Goal: Task Accomplishment & Management: Complete application form

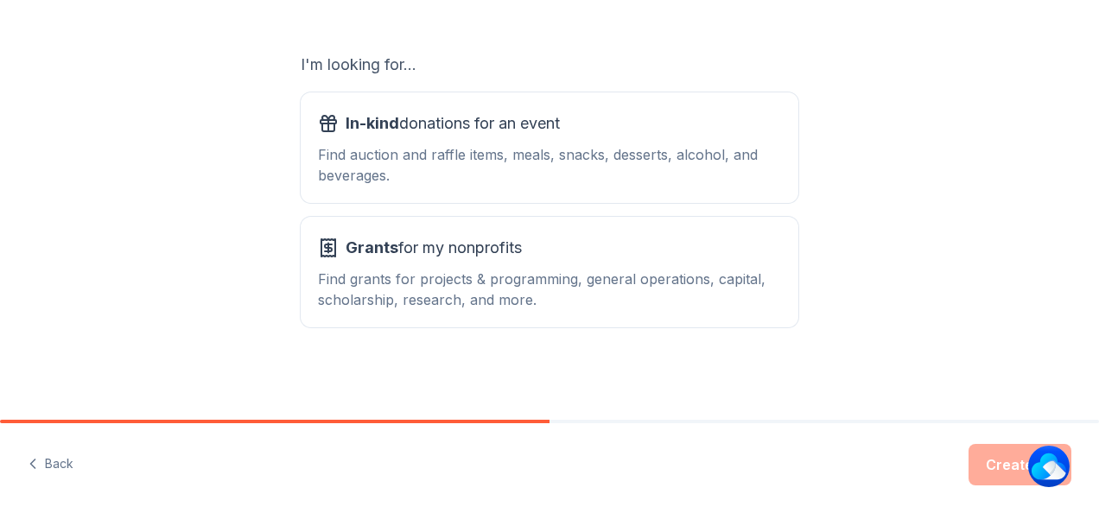
scroll to position [277, 0]
click at [671, 174] on div "Find auction and raffle items, meals, snacks, desserts, alcohol, and beverages." at bounding box center [549, 163] width 463 height 41
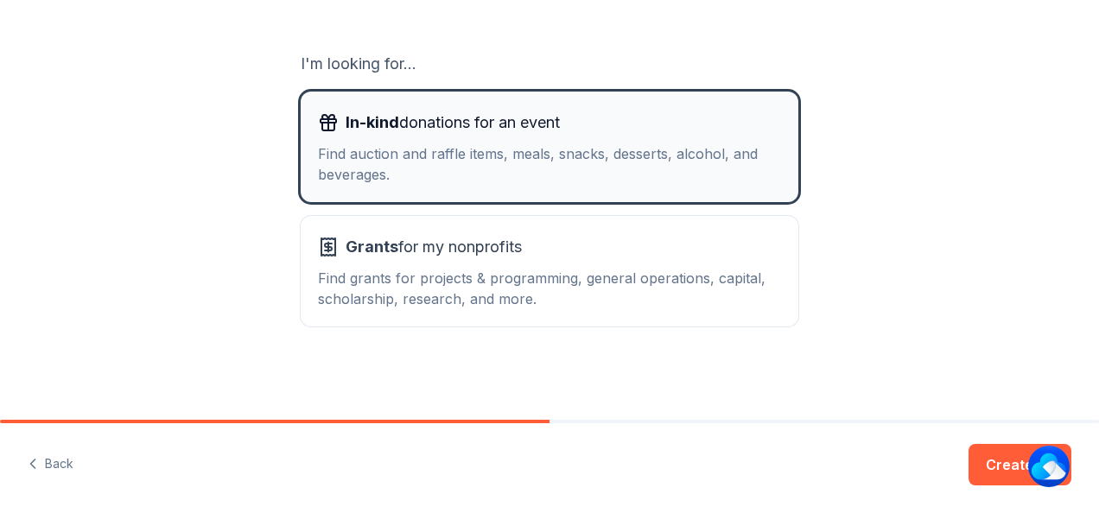
click at [671, 174] on div "Find auction and raffle items, meals, snacks, desserts, alcohol, and beverages." at bounding box center [549, 163] width 463 height 41
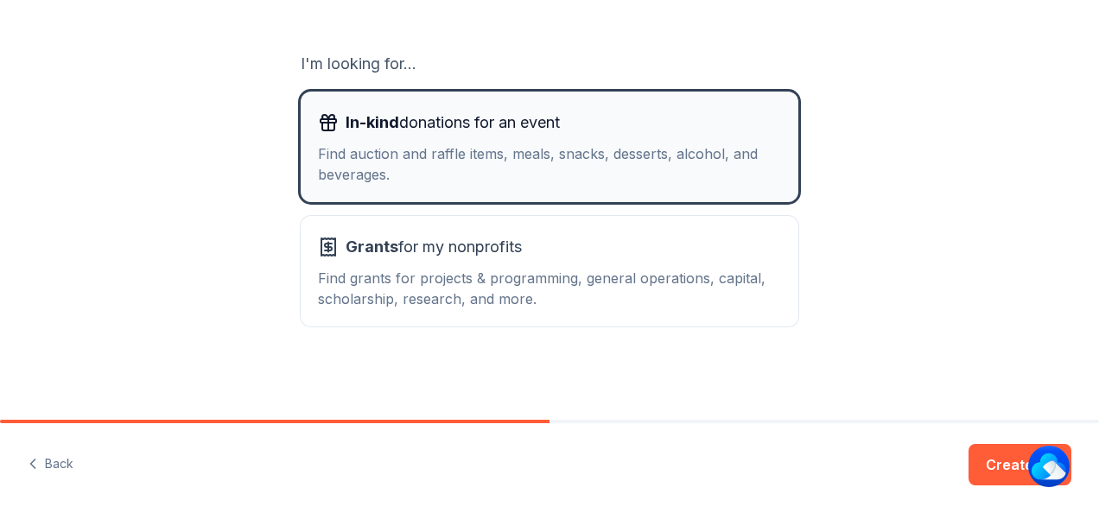
click at [671, 174] on div "Find auction and raffle items, meals, snacks, desserts, alcohol, and beverages." at bounding box center [549, 163] width 463 height 41
click at [664, 175] on div "Find auction and raffle items, meals, snacks, desserts, alcohol, and beverages." at bounding box center [549, 163] width 463 height 41
click at [669, 183] on div "Find auction and raffle items, meals, snacks, desserts, alcohol, and beverages." at bounding box center [549, 163] width 463 height 41
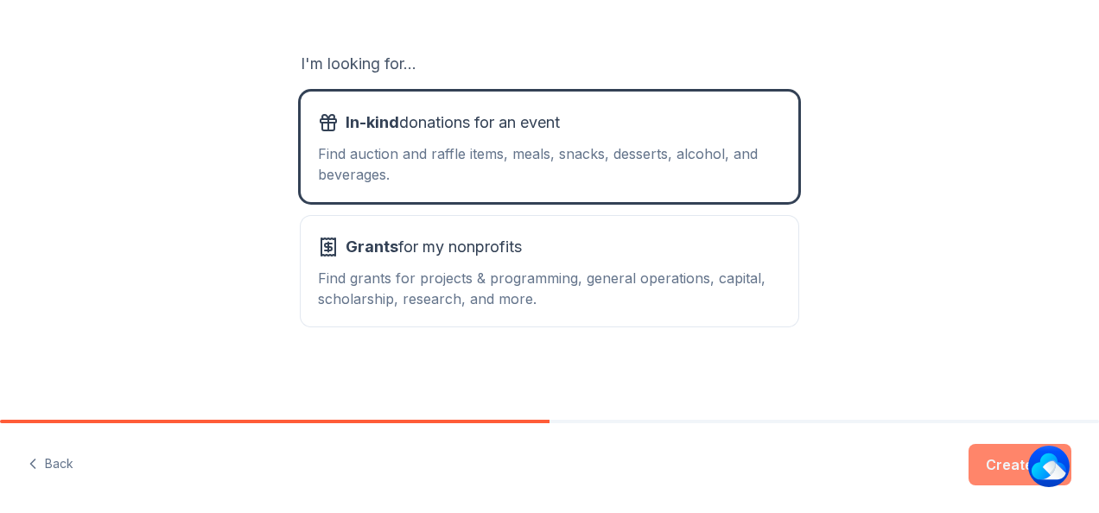
click at [1002, 468] on button "Create" at bounding box center [1020, 464] width 103 height 41
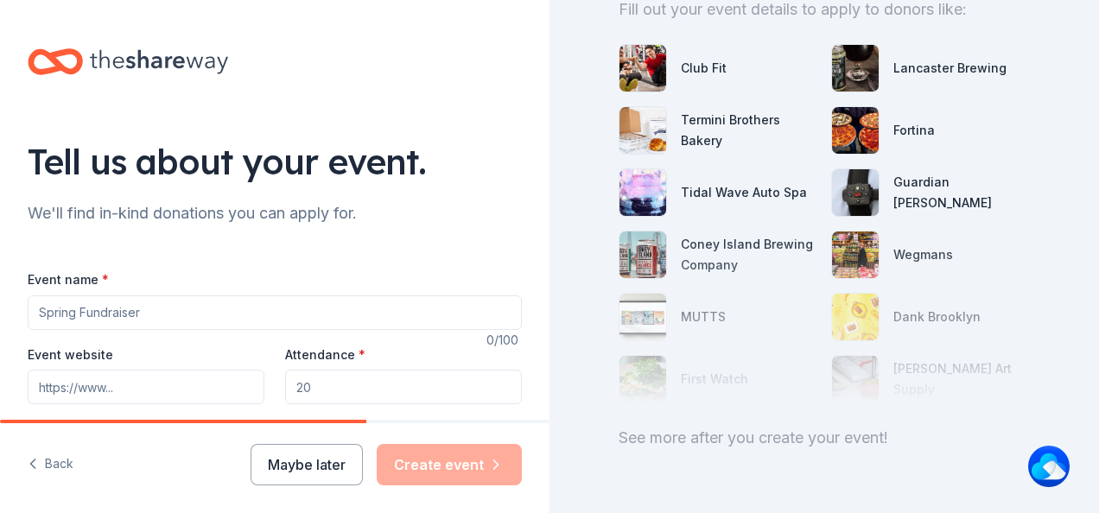
scroll to position [255, 0]
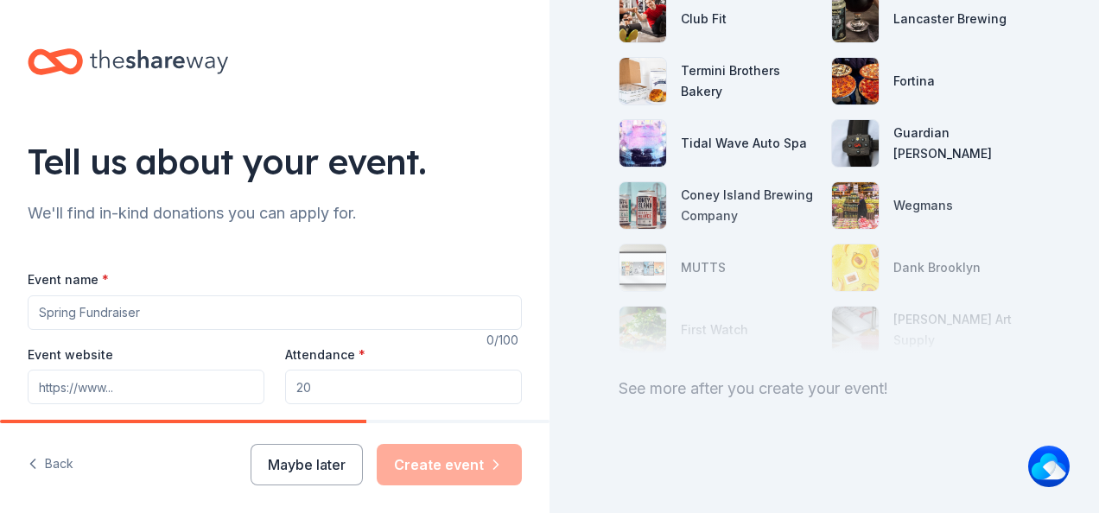
click at [192, 312] on input "Event name *" at bounding box center [275, 313] width 494 height 35
click at [226, 302] on input "Educational Empowerment" at bounding box center [275, 313] width 494 height 35
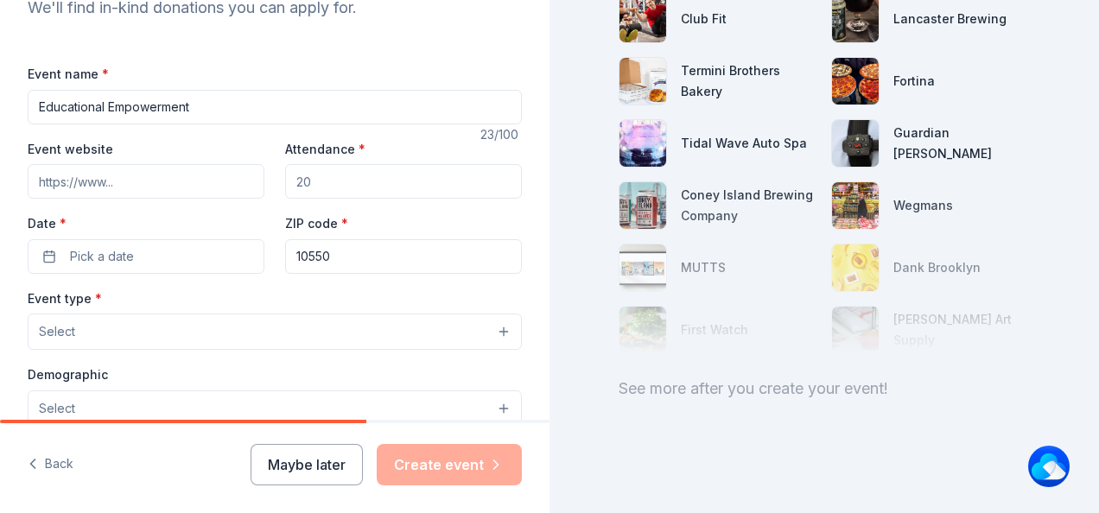
scroll to position [207, 0]
type input "Educational Empowerment"
click at [334, 176] on input "Attendance *" at bounding box center [403, 179] width 237 height 35
type input "5"
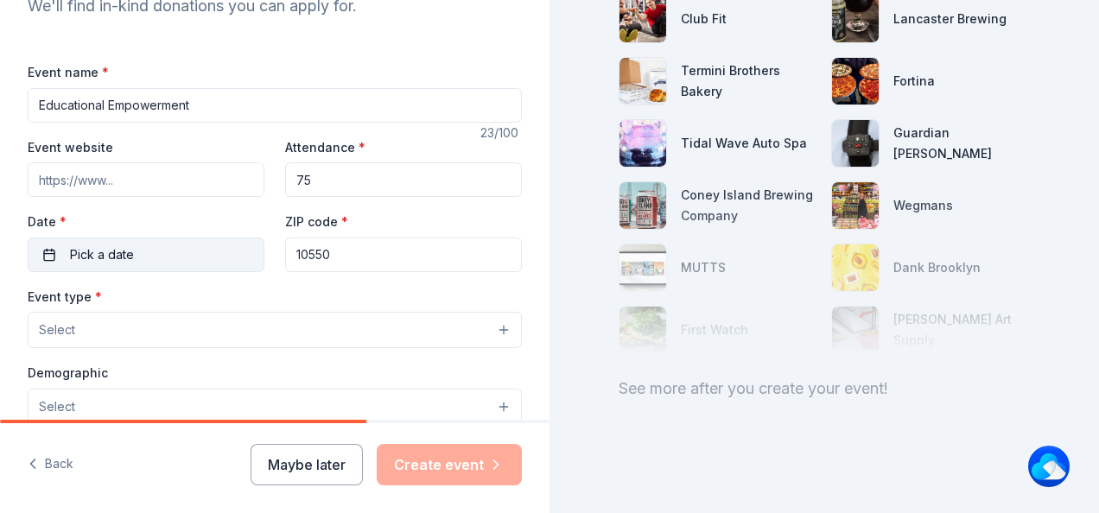
type input "75"
click at [94, 259] on span "Pick a date" at bounding box center [102, 255] width 64 height 21
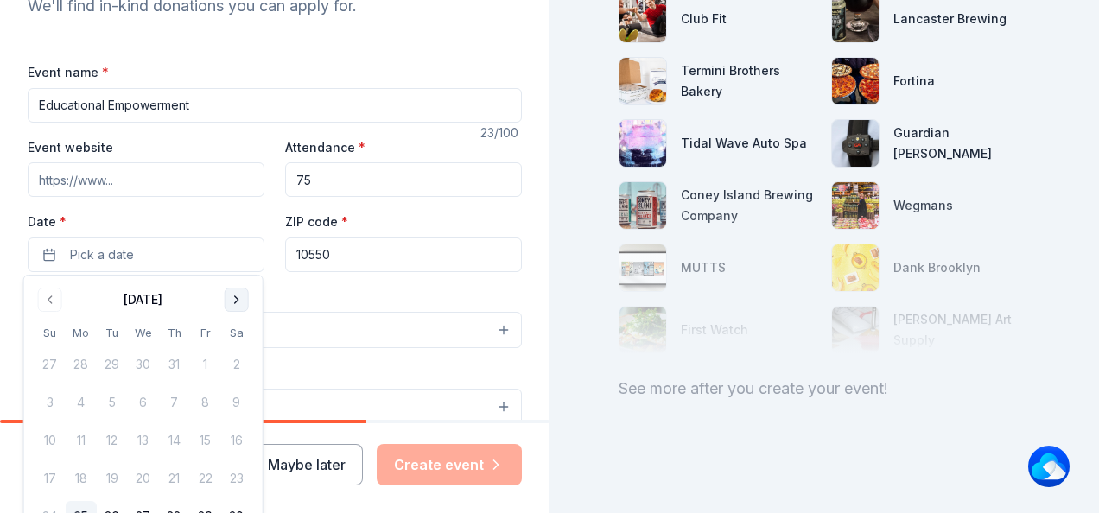
click at [232, 298] on button "Go to next month" at bounding box center [237, 300] width 24 height 24
click at [237, 402] on button "13" at bounding box center [236, 402] width 31 height 31
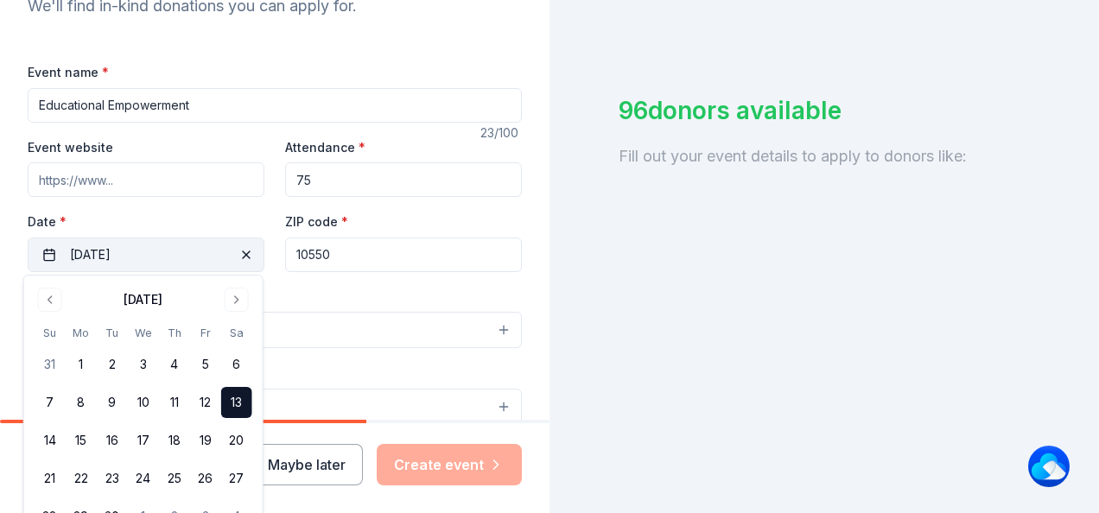
scroll to position [255, 0]
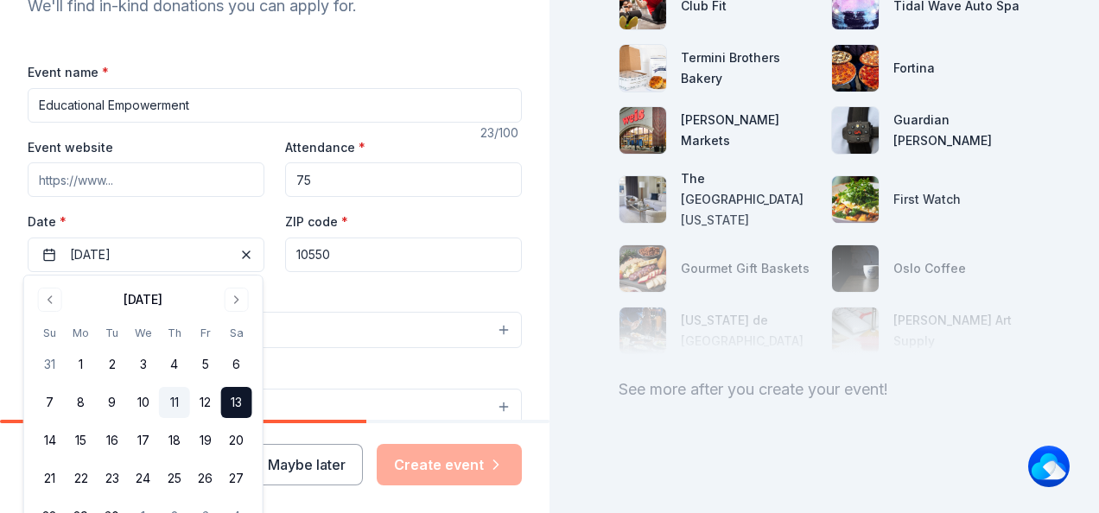
click at [176, 414] on button "11" at bounding box center [174, 402] width 31 height 31
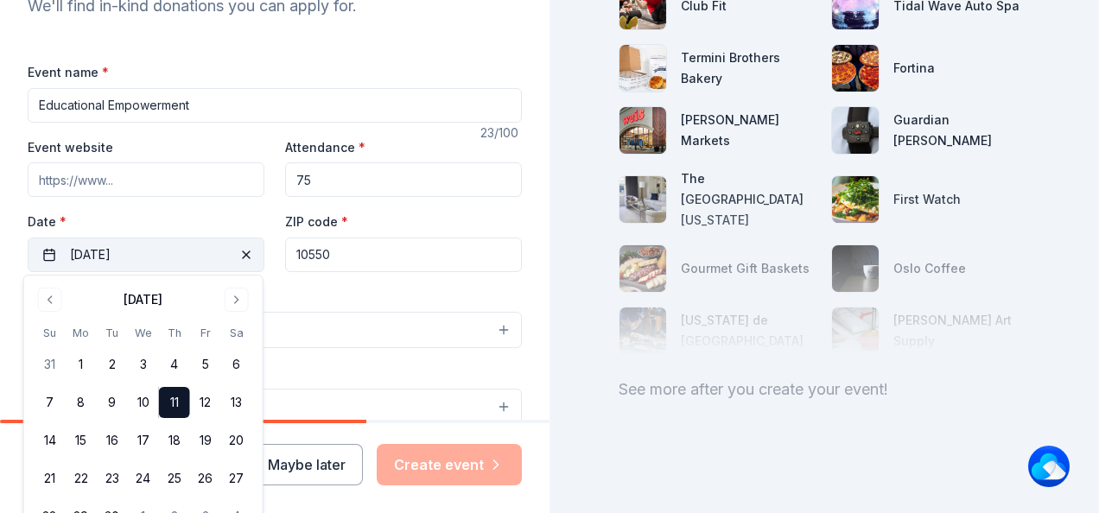
click at [245, 259] on span "button" at bounding box center [246, 255] width 21 height 21
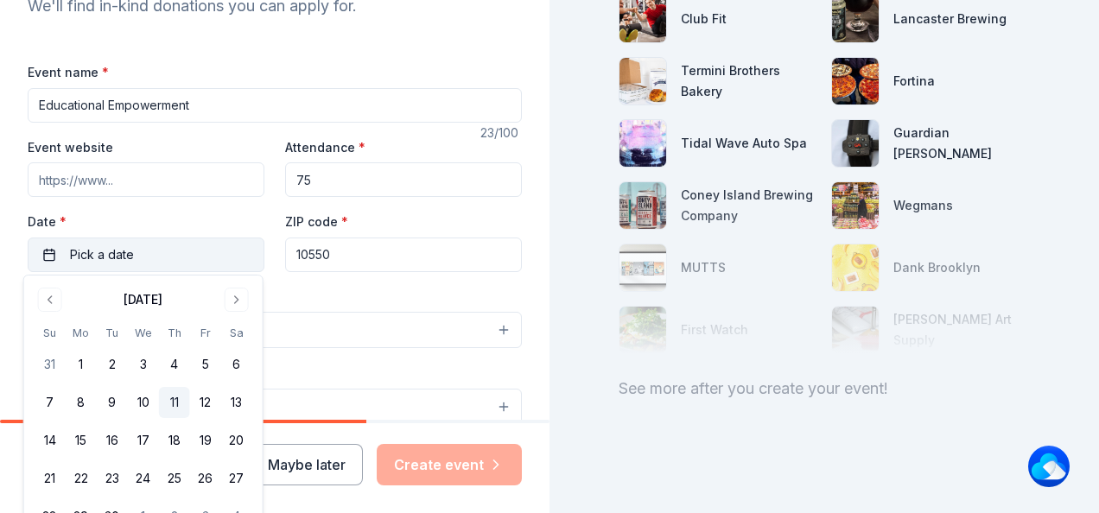
click at [180, 401] on button "11" at bounding box center [174, 402] width 31 height 31
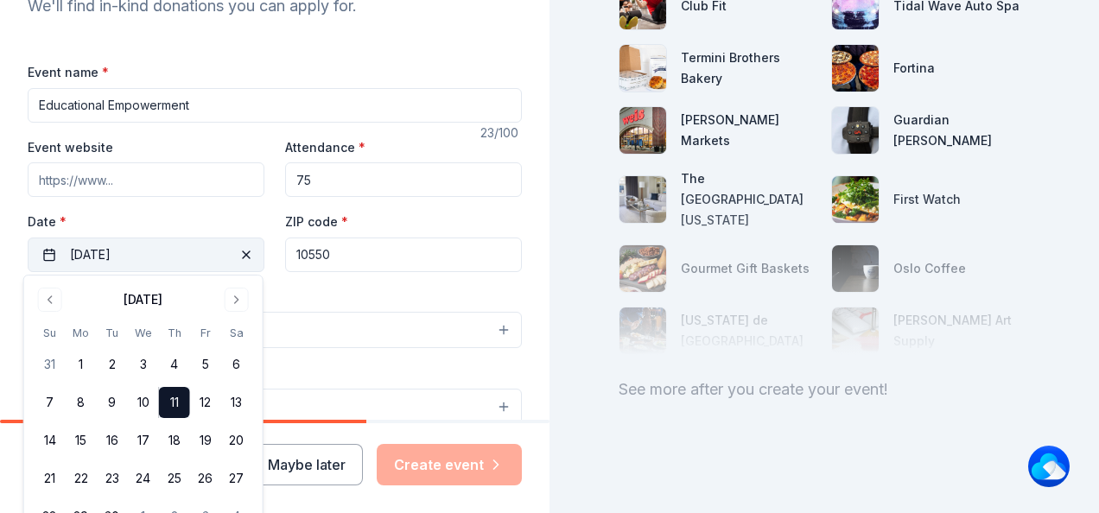
click at [368, 259] on input "10550" at bounding box center [403, 255] width 237 height 35
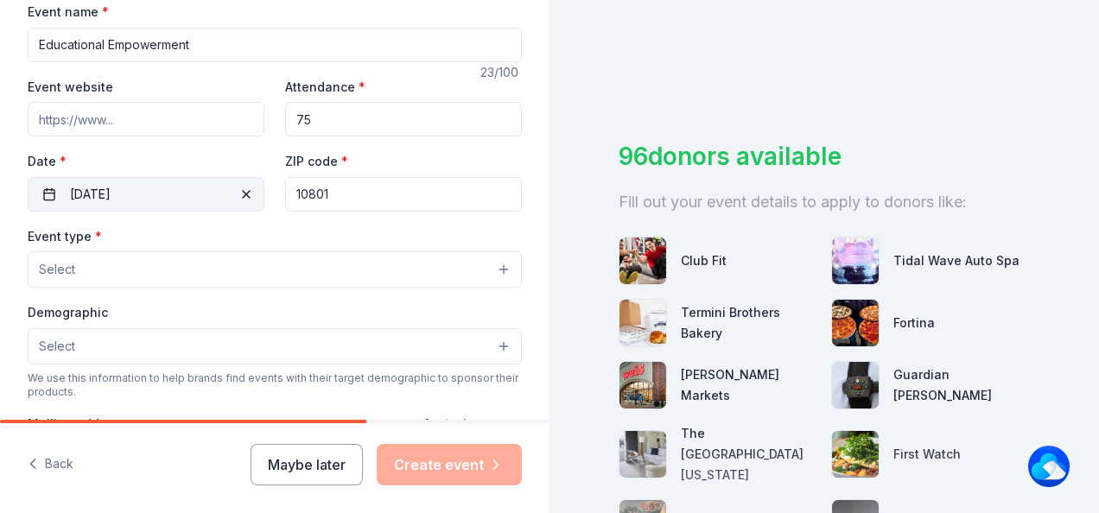
scroll to position [277, 0]
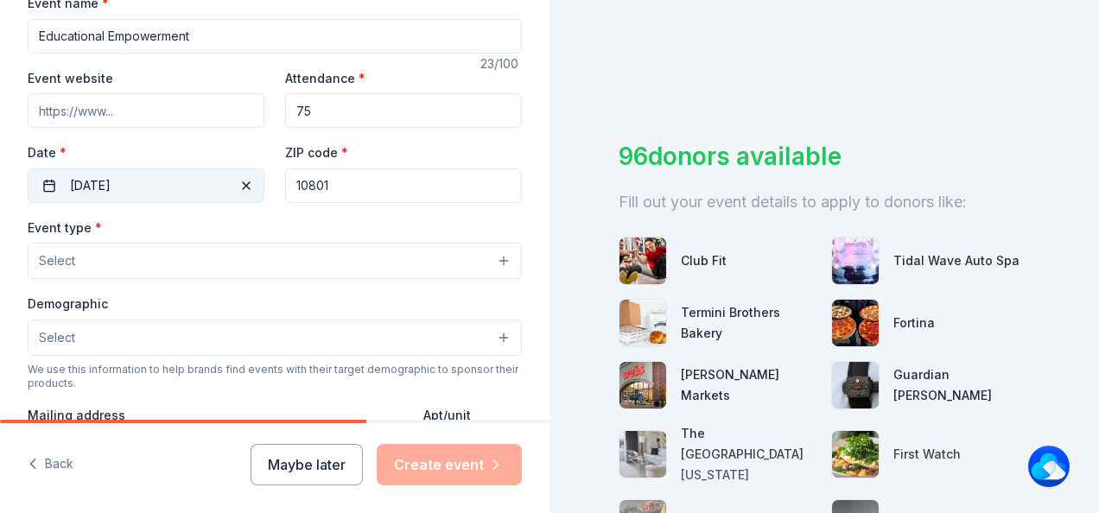
type input "10801"
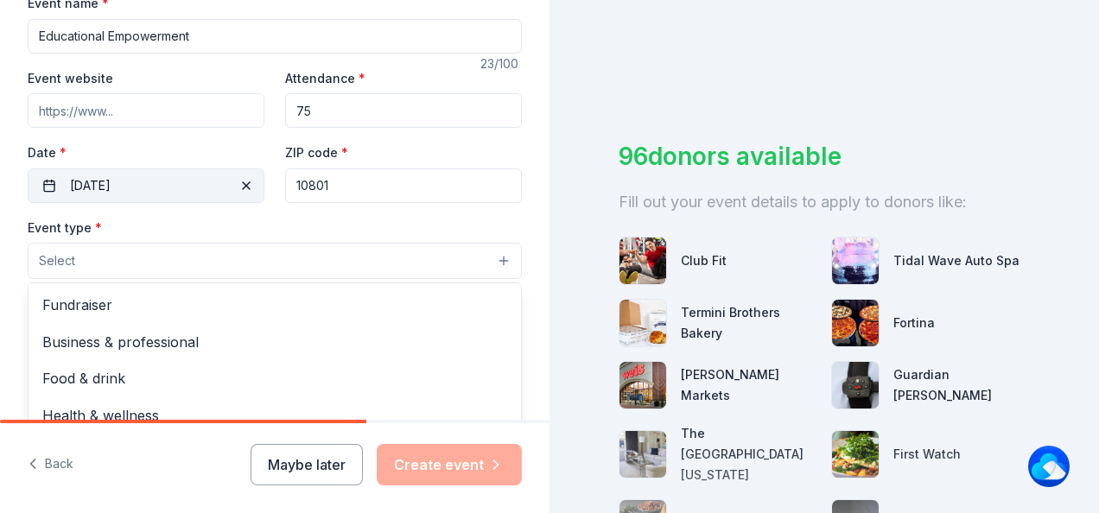
click at [366, 265] on button "Select" at bounding box center [275, 261] width 494 height 36
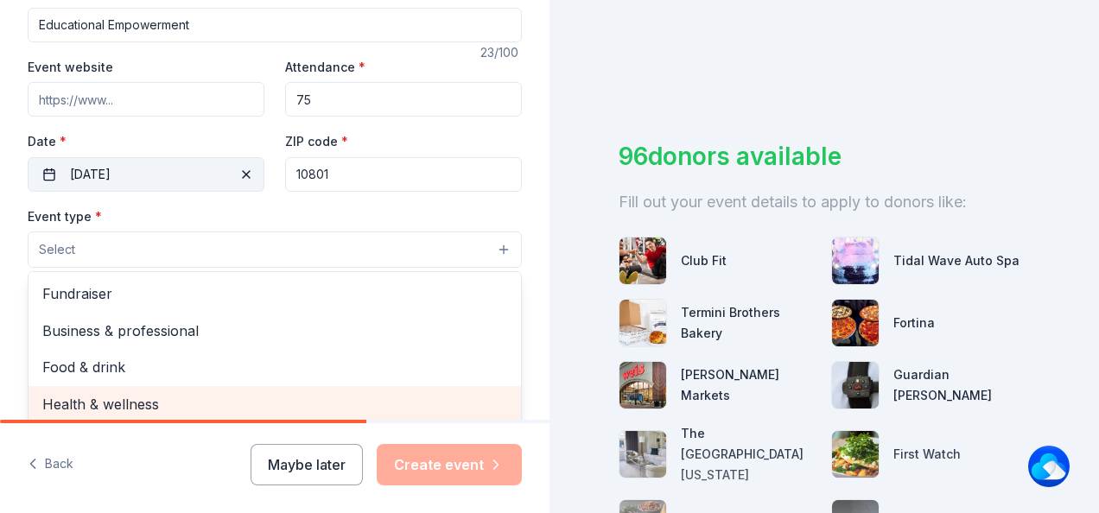
click at [199, 406] on span "Health & wellness" at bounding box center [274, 404] width 465 height 22
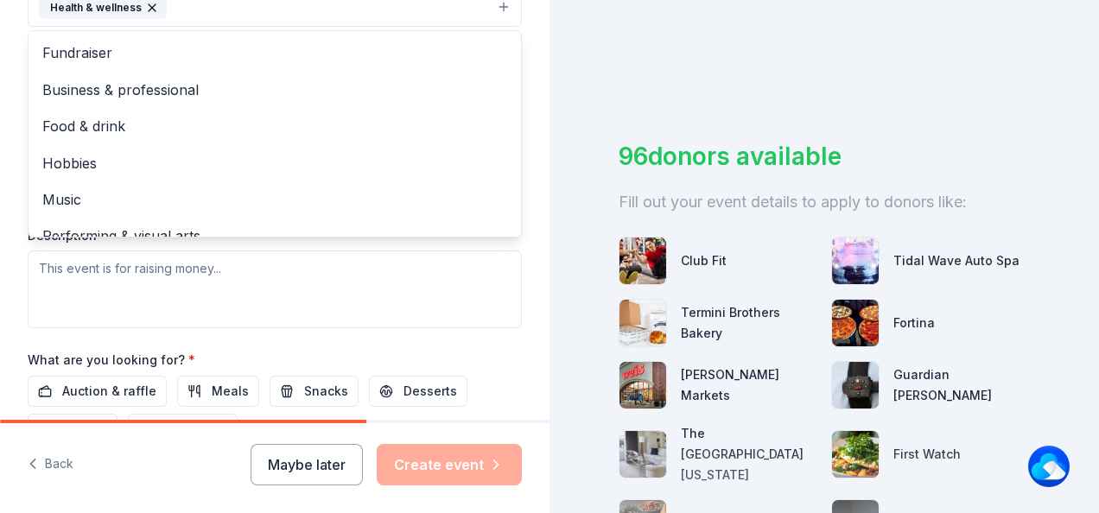
scroll to position [565, 0]
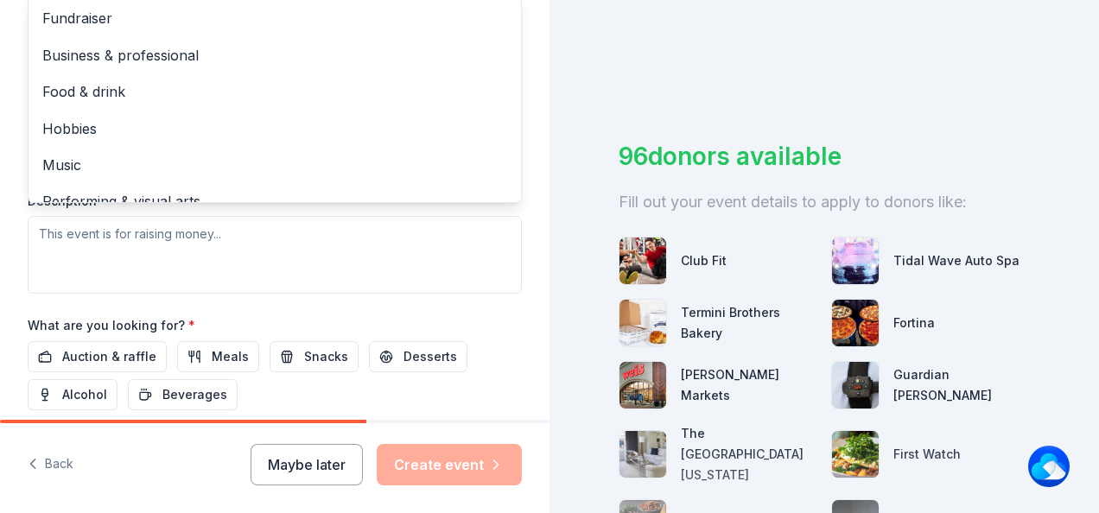
click at [529, 213] on div "Tell us about your event. We'll find in-kind donations you can apply for. Event…" at bounding box center [275, 11] width 550 height 1152
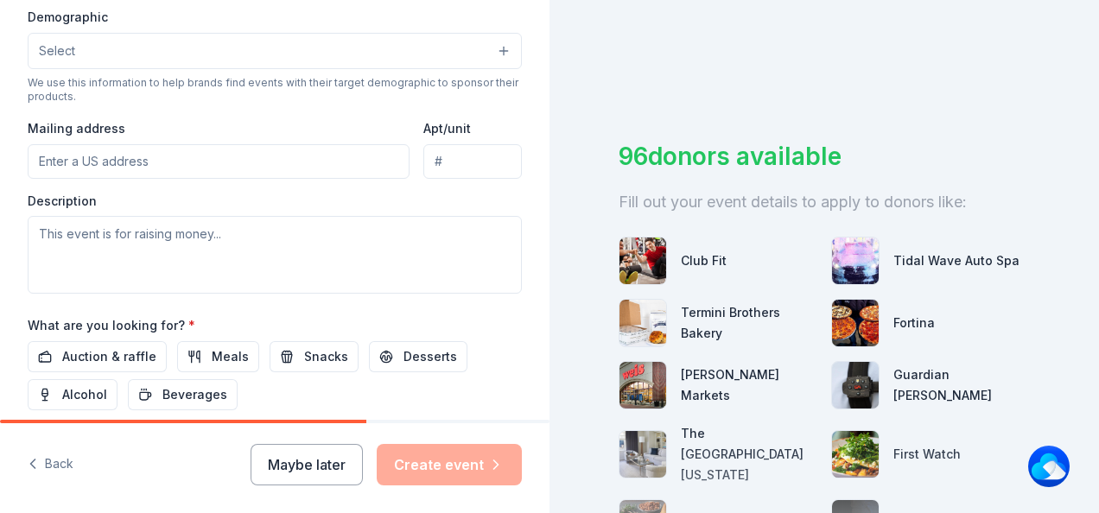
scroll to position [327, 0]
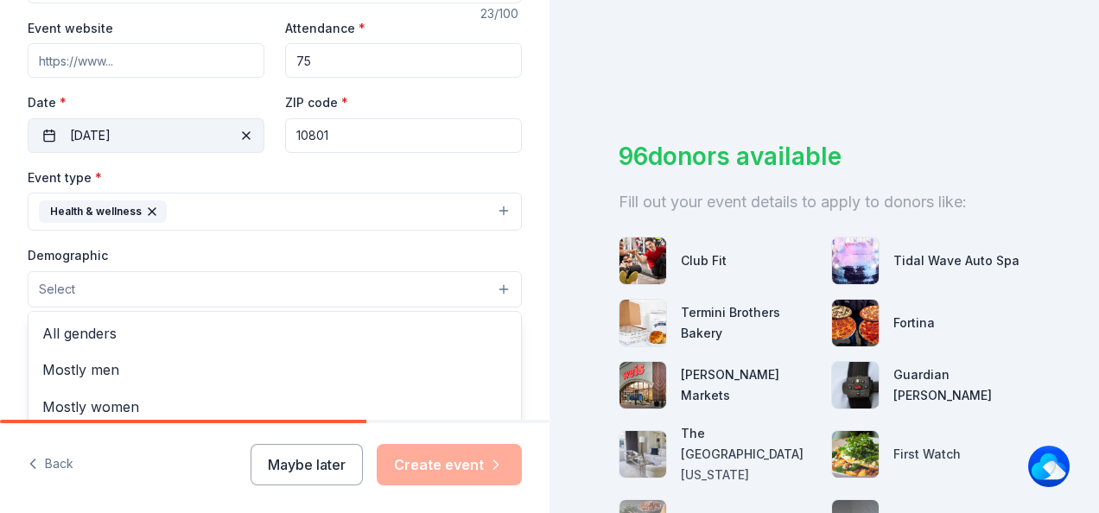
click at [439, 288] on button "Select" at bounding box center [275, 289] width 494 height 36
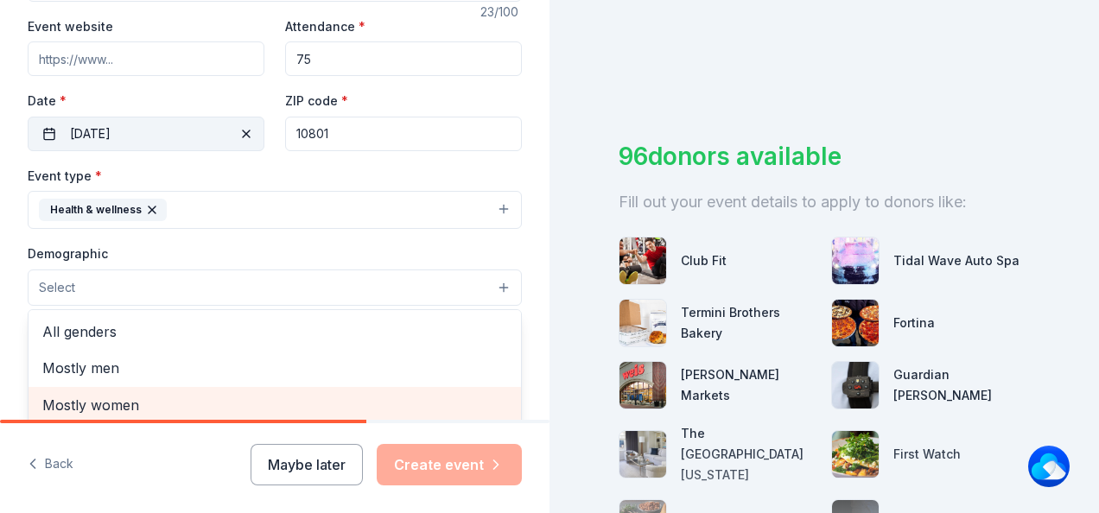
click at [246, 394] on span "Mostly women" at bounding box center [274, 405] width 465 height 22
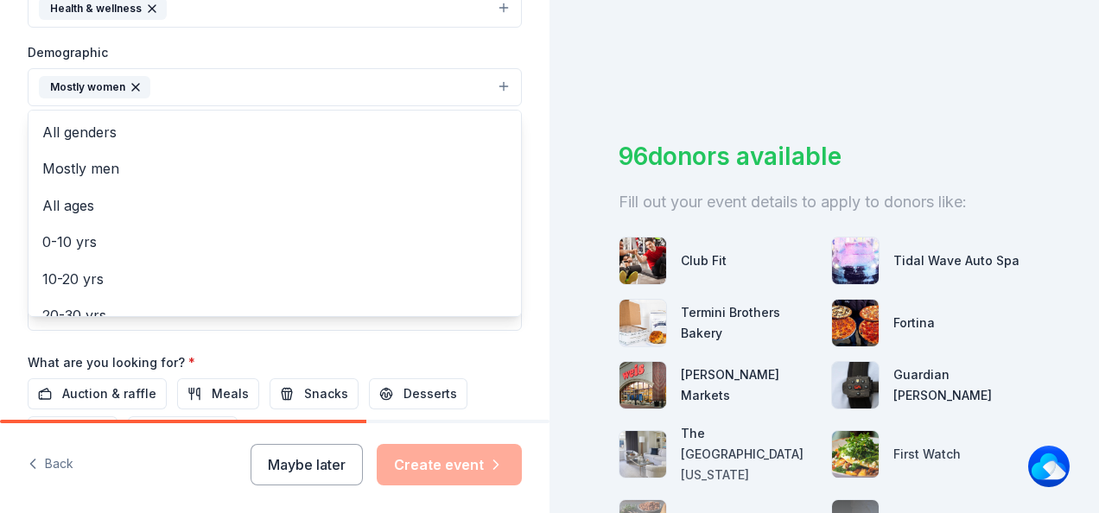
scroll to position [537, 0]
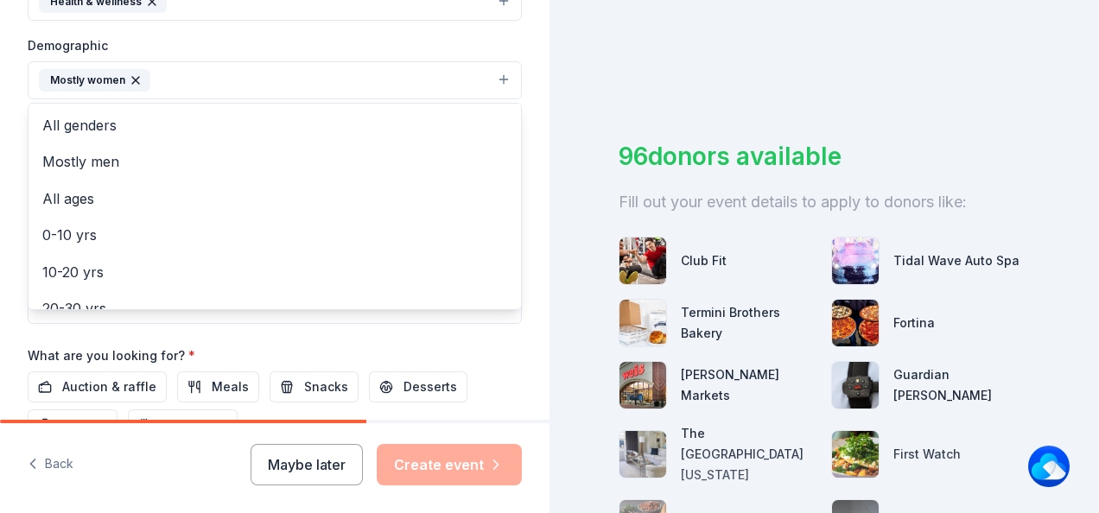
click at [518, 343] on div "Tell us about your event. We'll find in-kind donations you can apply for. Event…" at bounding box center [275, 40] width 550 height 1154
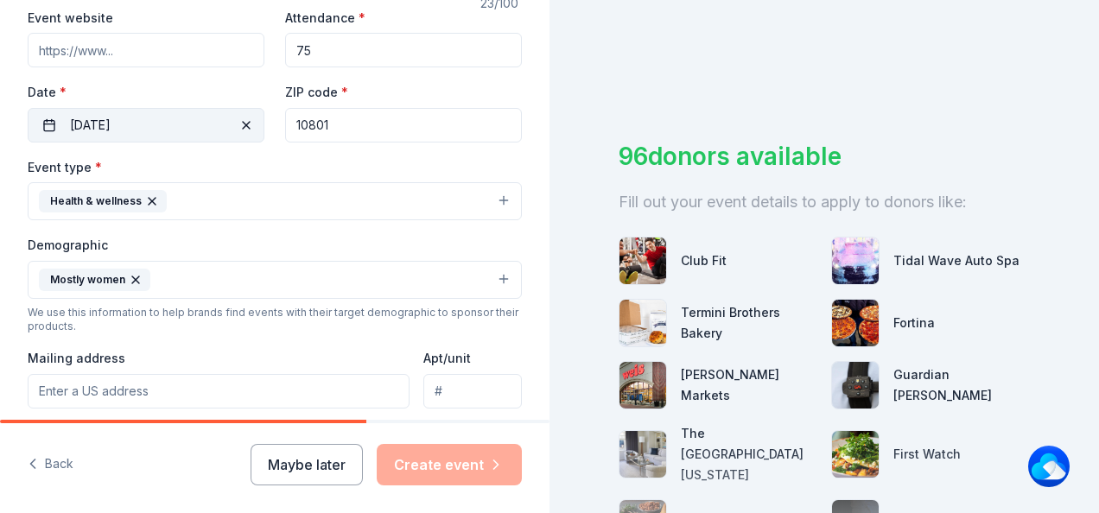
scroll to position [329, 0]
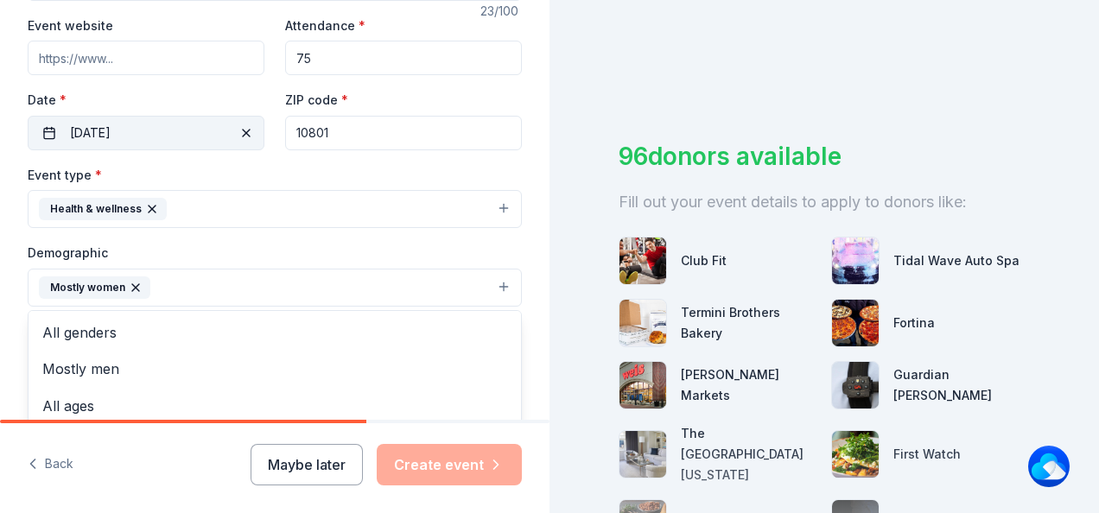
click at [129, 287] on icon "button" at bounding box center [136, 288] width 14 height 14
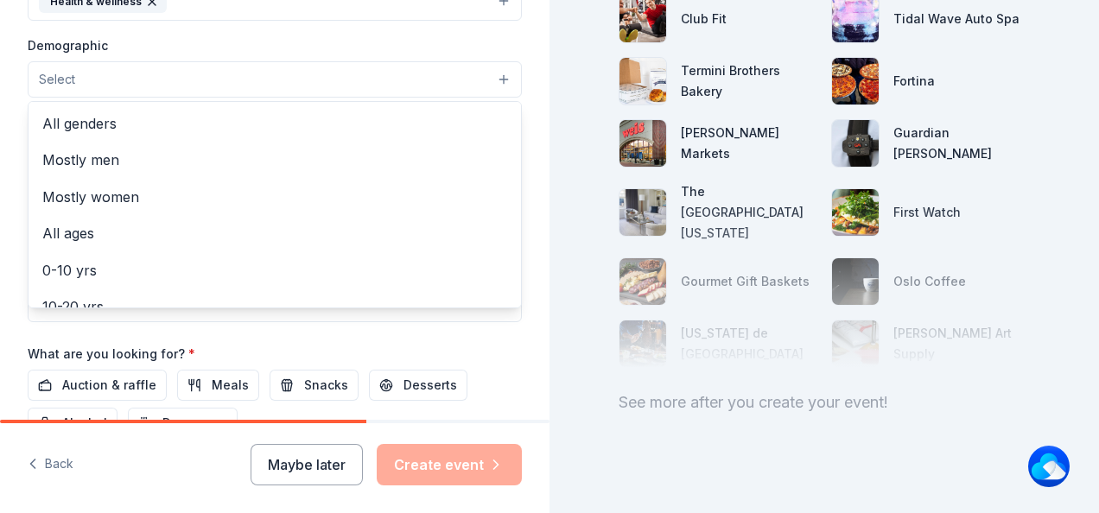
scroll to position [255, 0]
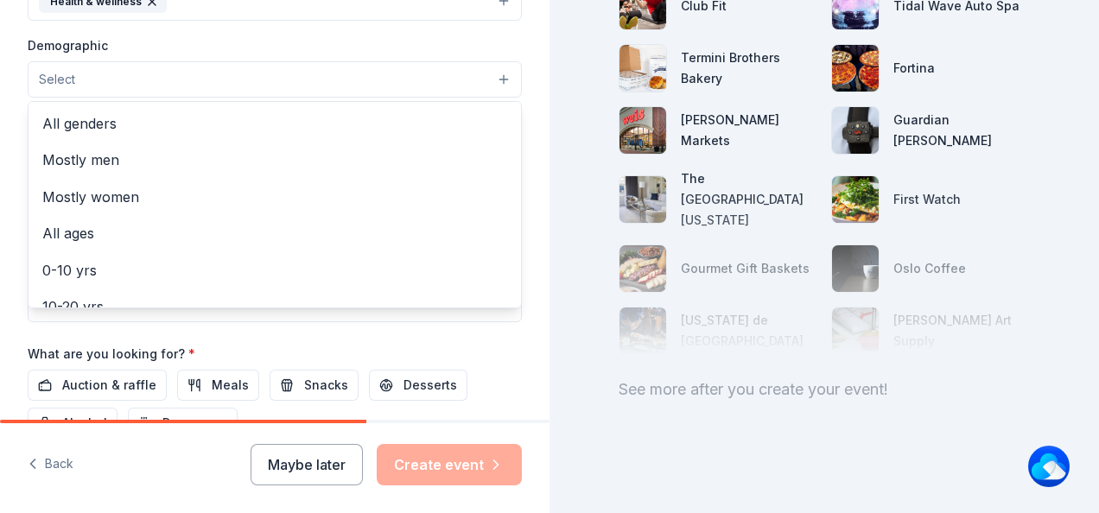
drag, startPoint x: 1089, startPoint y: 159, endPoint x: 1102, endPoint y: 325, distance: 166.4
click at [1098, 325] on html "Tell us about your event. We'll find in-kind donations you can apply for. Event…" at bounding box center [549, 256] width 1099 height 513
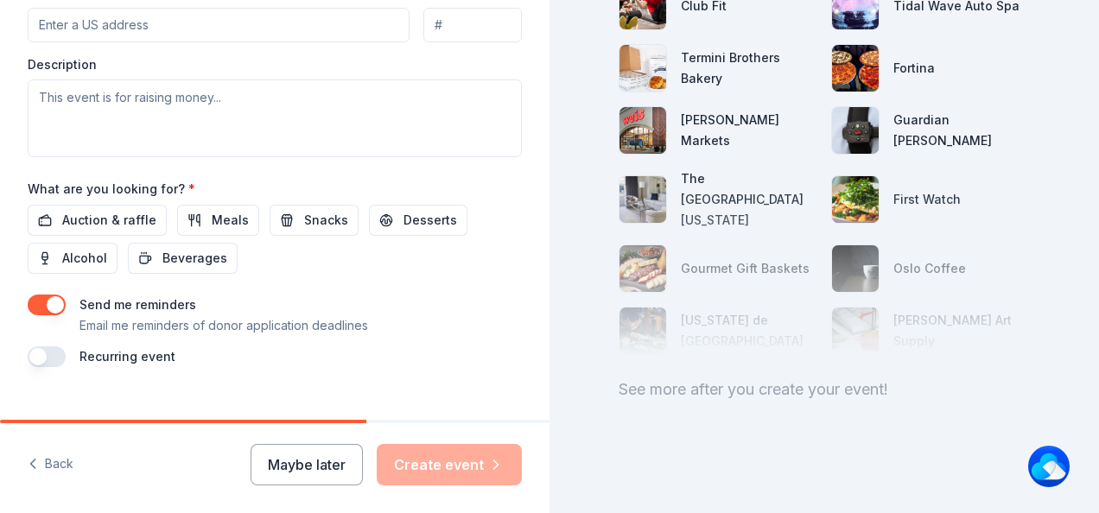
scroll to position [728, 0]
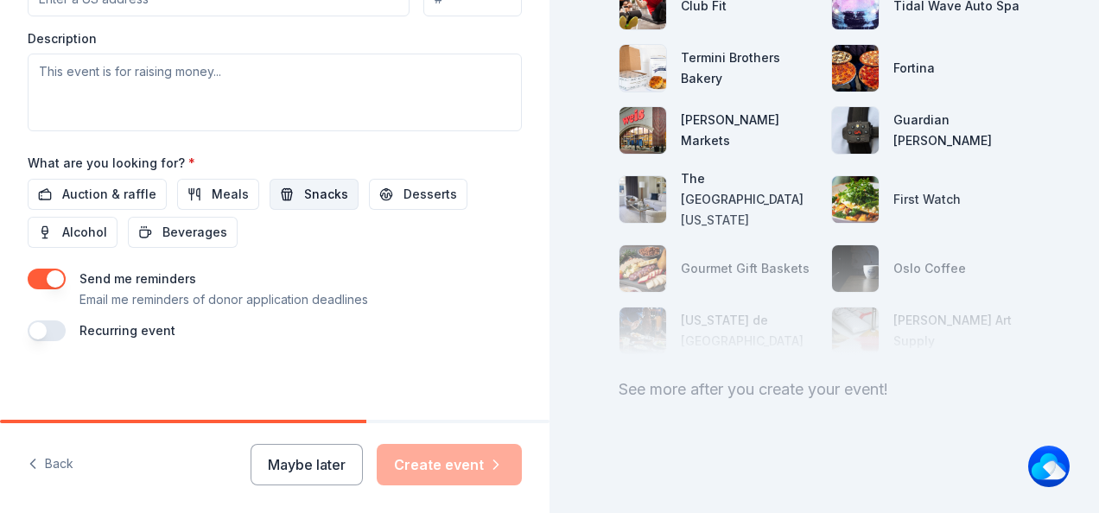
click at [323, 194] on span "Snacks" at bounding box center [326, 194] width 44 height 21
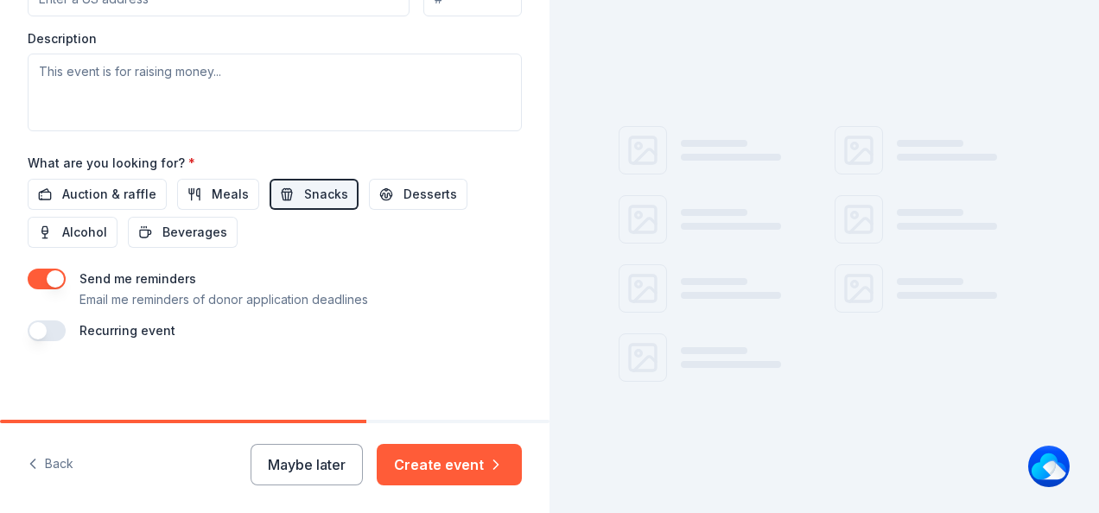
scroll to position [227, 0]
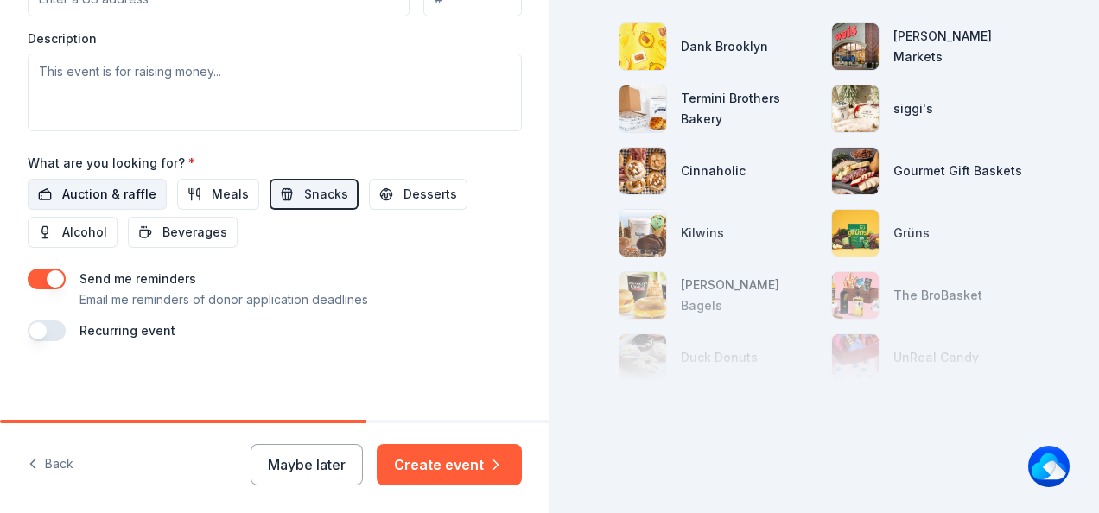
click at [135, 190] on span "Auction & raffle" at bounding box center [109, 194] width 94 height 21
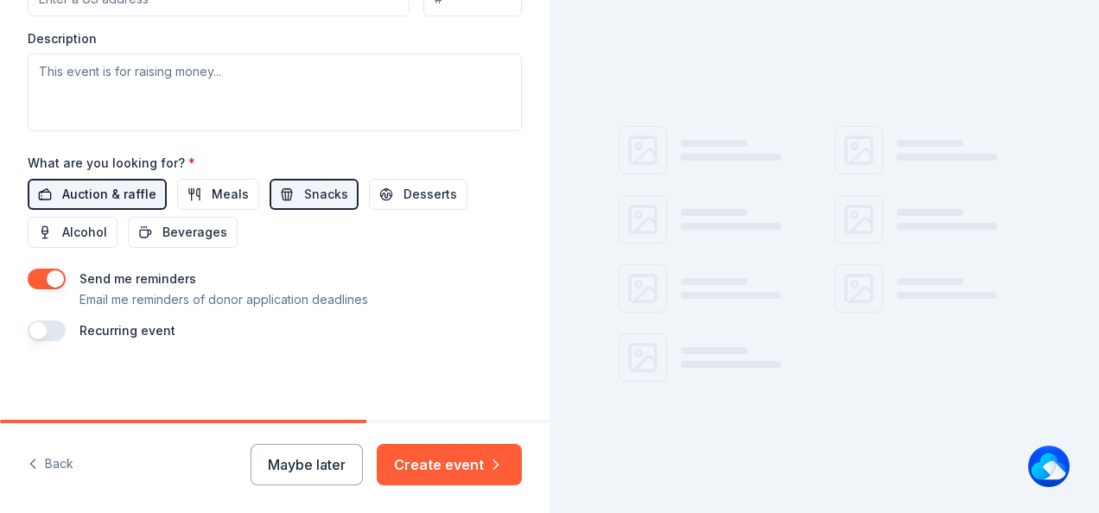
scroll to position [255, 0]
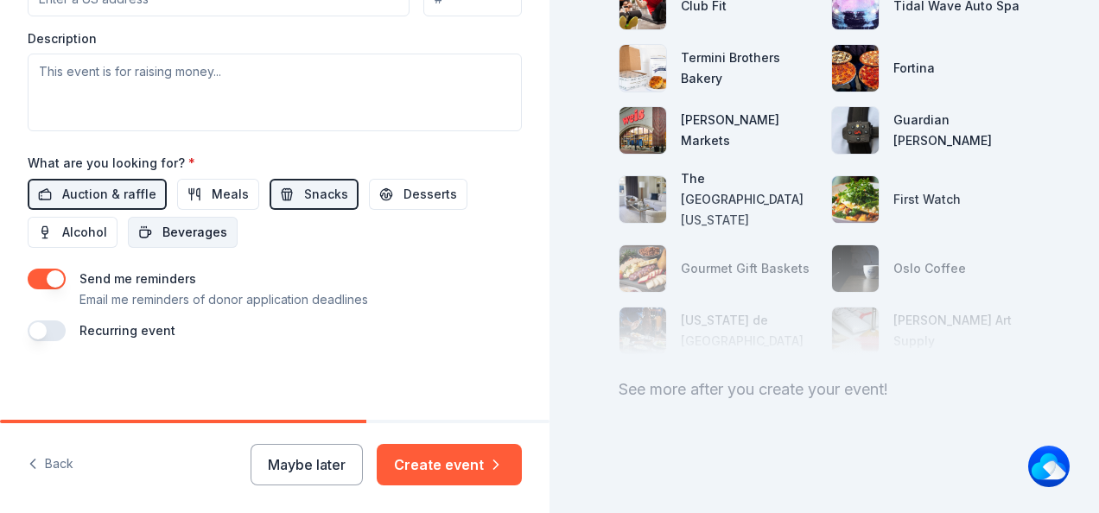
click at [183, 235] on span "Beverages" at bounding box center [194, 232] width 65 height 21
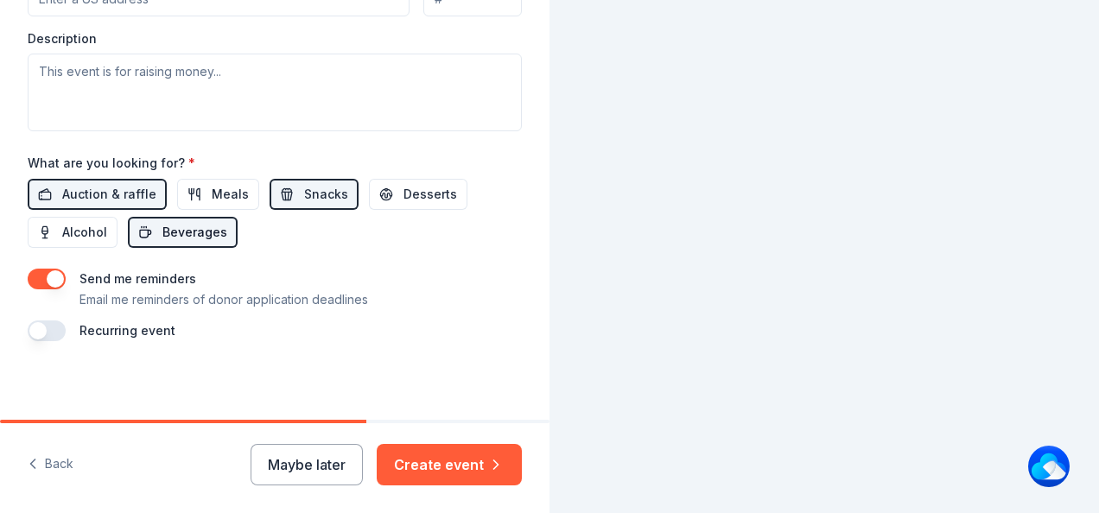
scroll to position [46, 0]
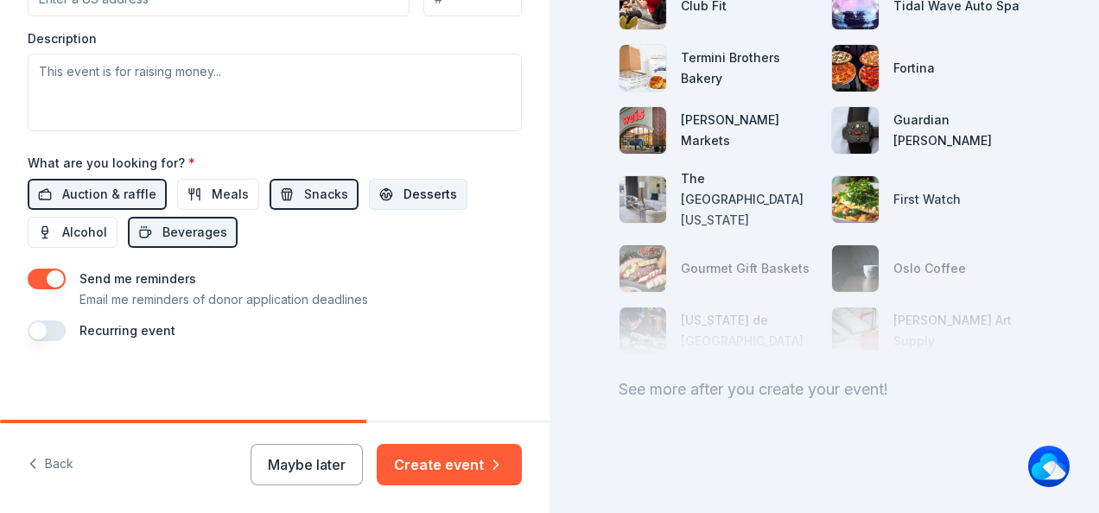
click at [424, 190] on span "Desserts" at bounding box center [431, 194] width 54 height 21
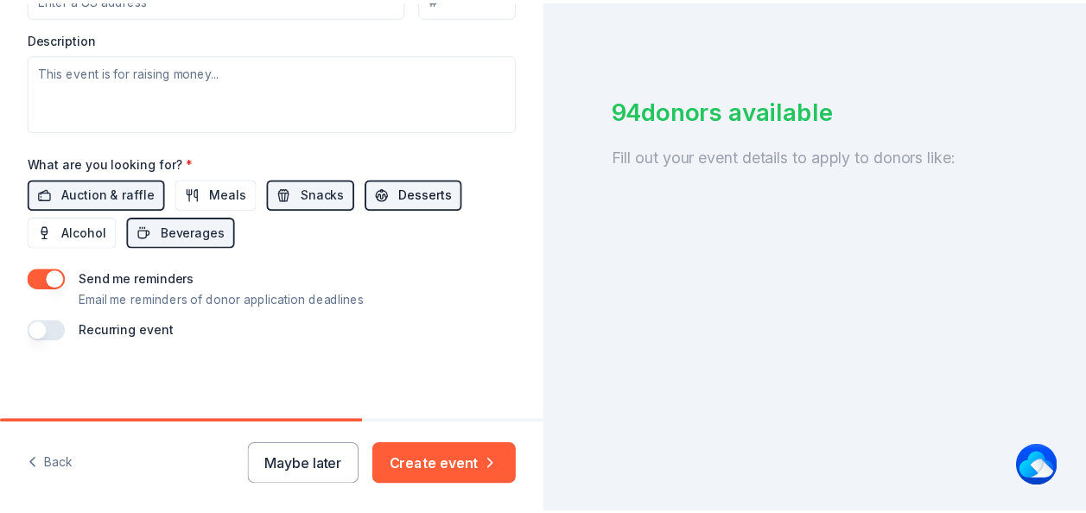
scroll to position [255, 0]
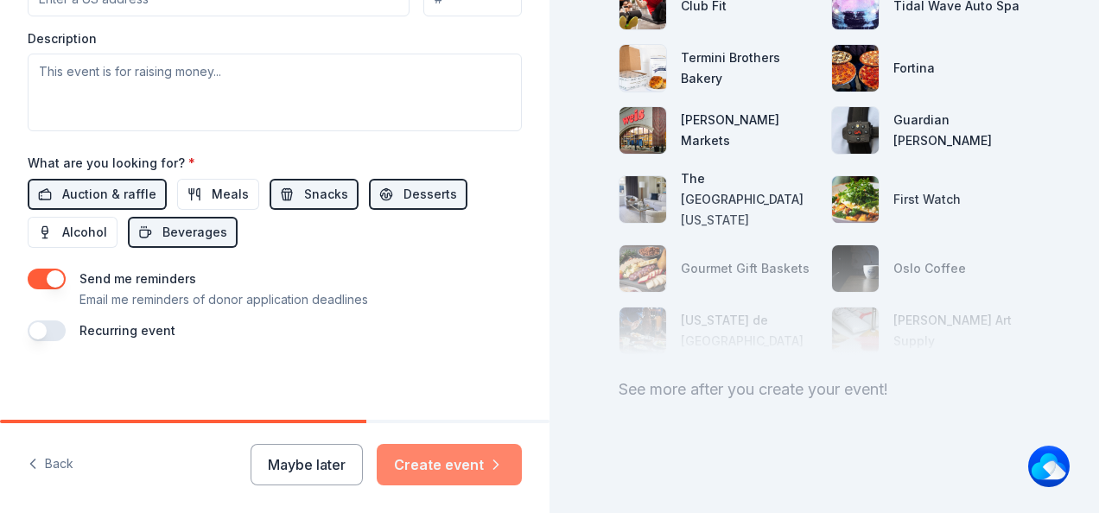
click at [438, 468] on button "Create event" at bounding box center [449, 464] width 145 height 41
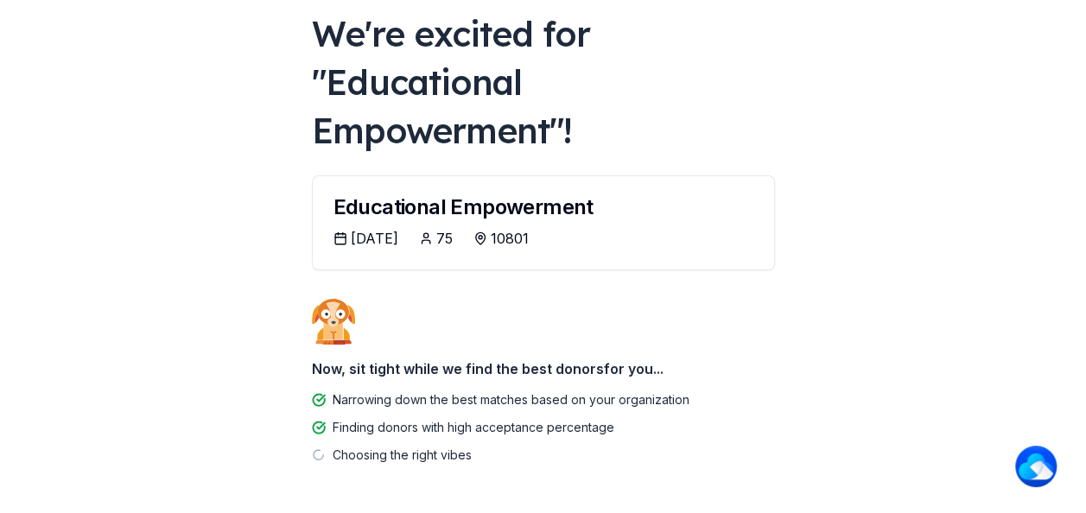
scroll to position [138, 0]
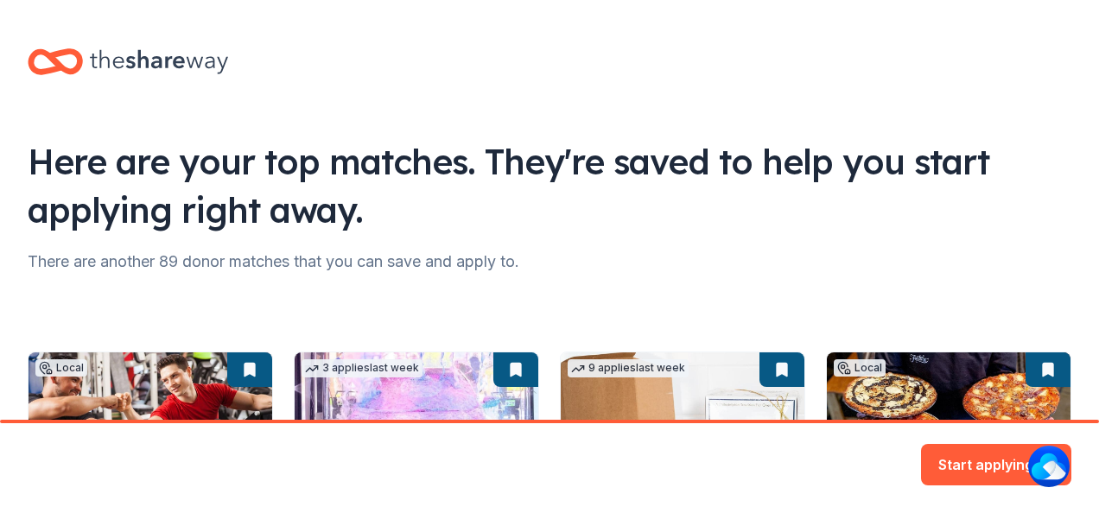
click at [773, 245] on div "Here are your top matches. They're saved to help you start applying right away.…" at bounding box center [549, 514] width 1099 height 1029
click at [751, 245] on div "Here are your top matches. They're saved to help you start applying right away.…" at bounding box center [549, 514] width 1099 height 1029
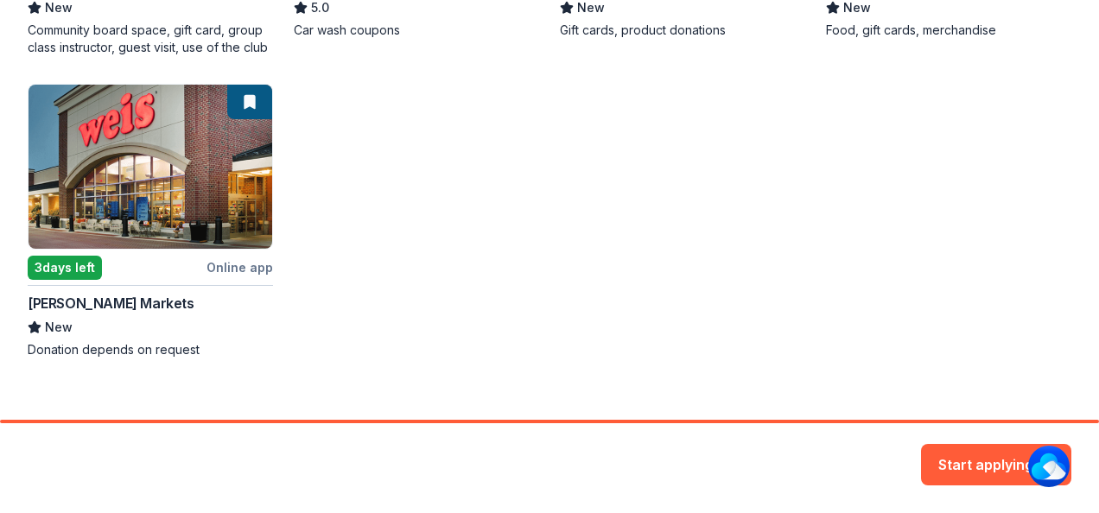
scroll to position [608, 0]
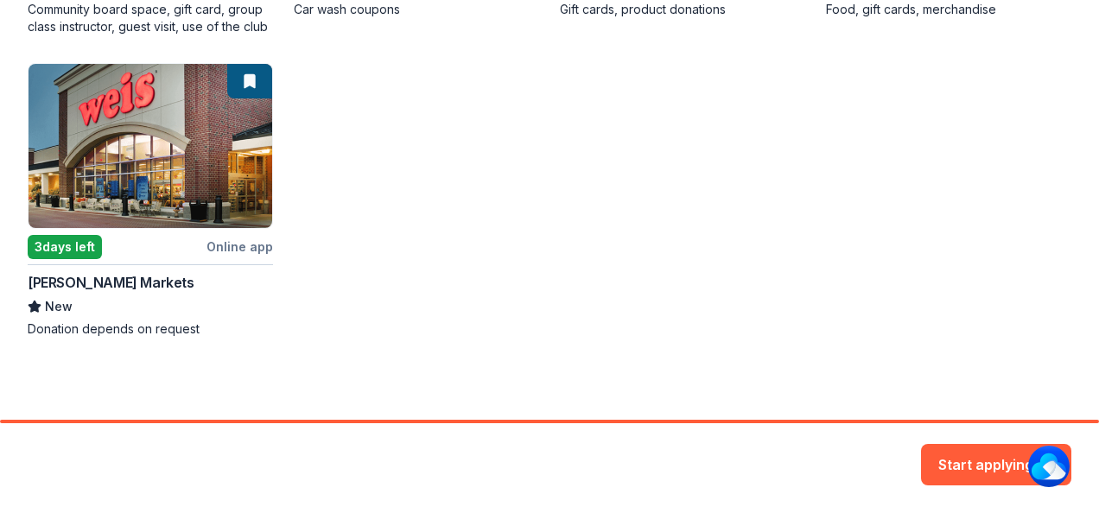
click at [189, 178] on div "Local Rolling Online app Club Fit New Community board space, gift card, group c…" at bounding box center [550, 40] width 1044 height 595
click at [187, 178] on div "Local Rolling Online app Club Fit New Community board space, gift card, group c…" at bounding box center [550, 40] width 1044 height 595
click at [377, 278] on div "Local Rolling Online app Club Fit New Community board space, gift card, group c…" at bounding box center [550, 40] width 1044 height 595
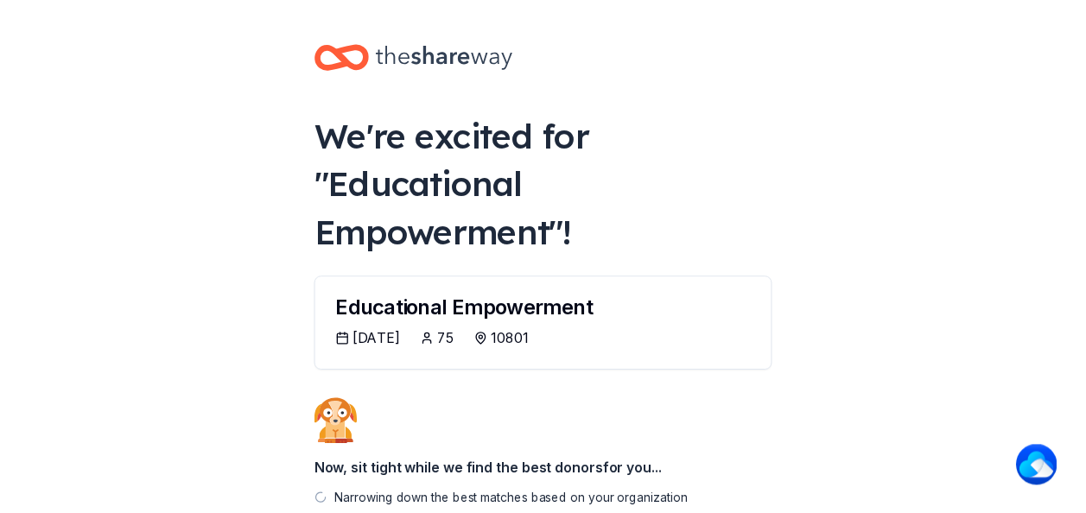
scroll to position [138, 0]
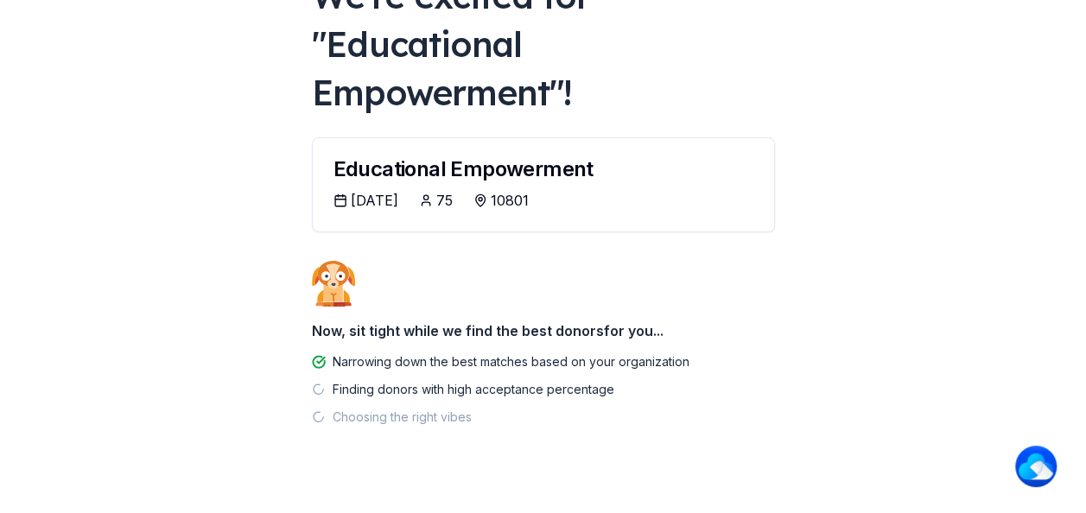
click at [237, 159] on body "We're excited for " Educational Empowerment "! Educational Empowerment [DATE] 7…" at bounding box center [543, 118] width 1086 height 513
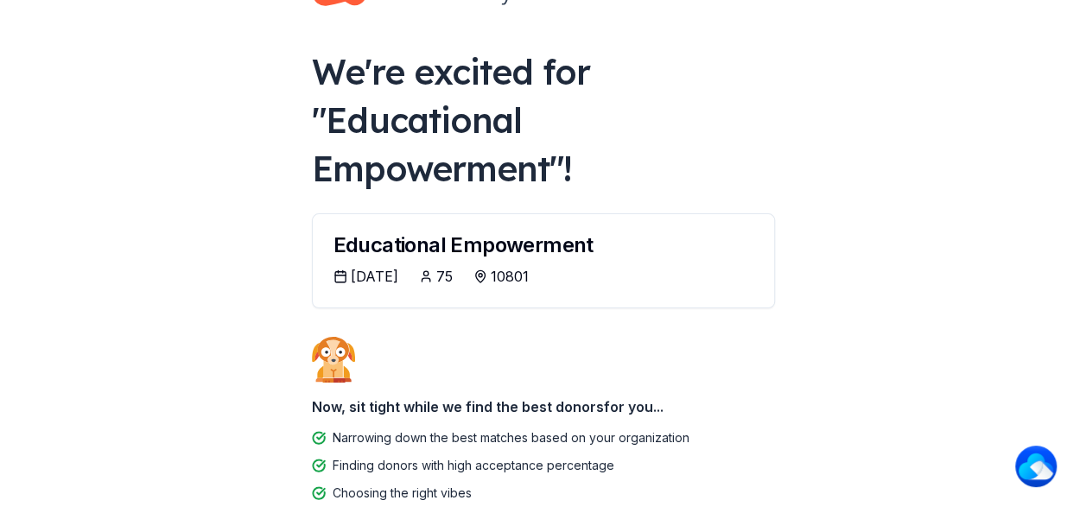
scroll to position [28, 0]
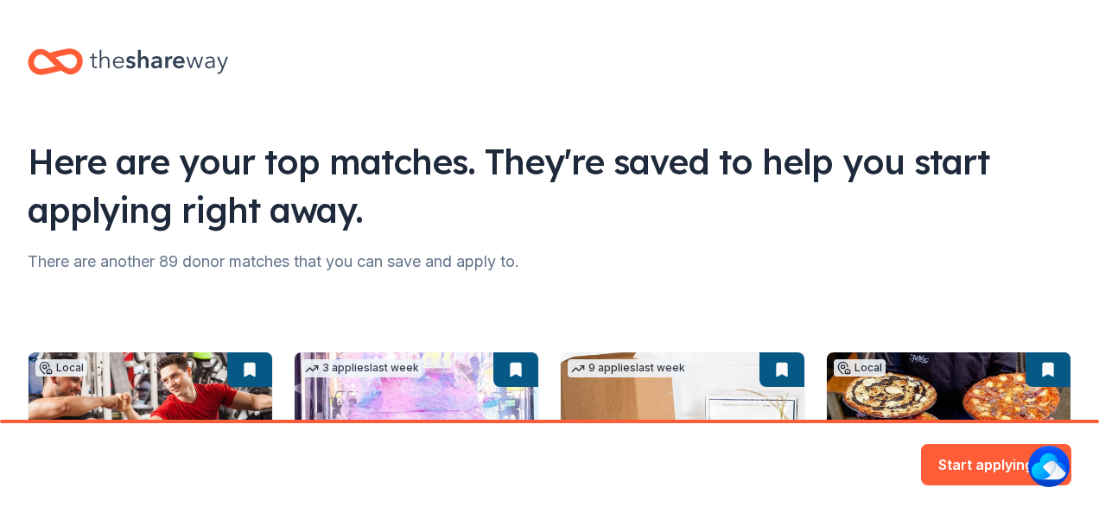
click at [335, 312] on div "Here are your top matches. They're saved to help you start applying right away.…" at bounding box center [549, 514] width 1099 height 1029
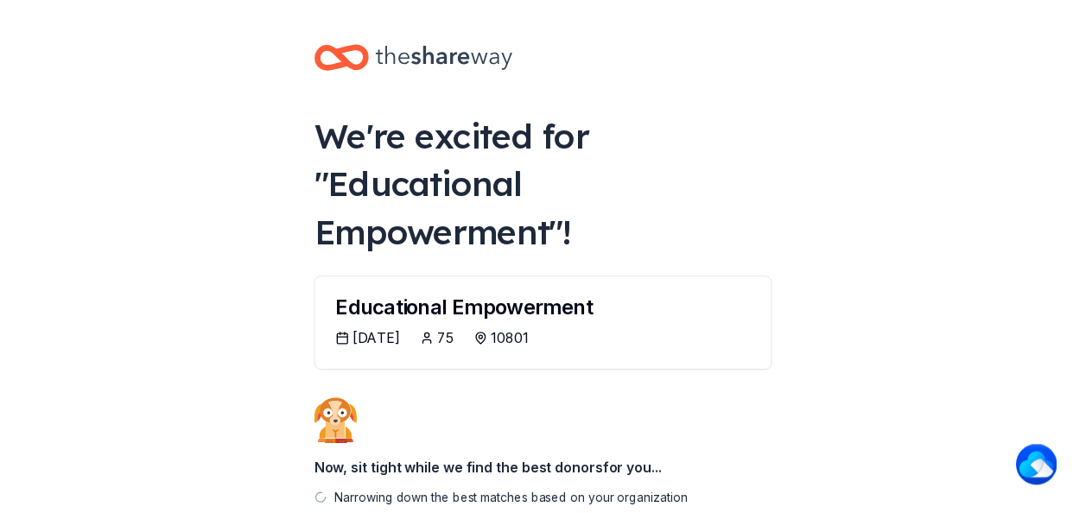
scroll to position [28, 0]
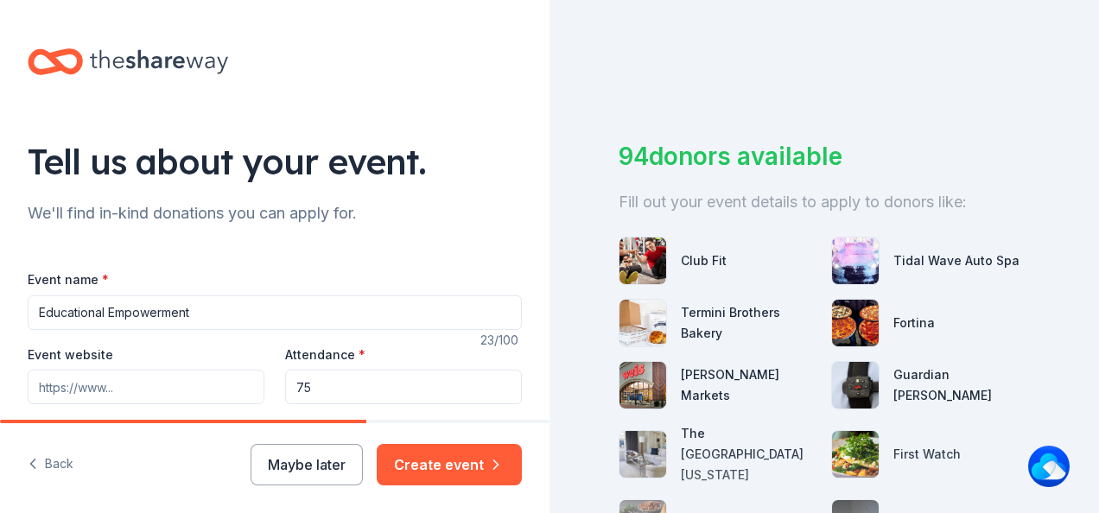
click at [105, 313] on input "Educational Empowerment" at bounding box center [275, 313] width 494 height 35
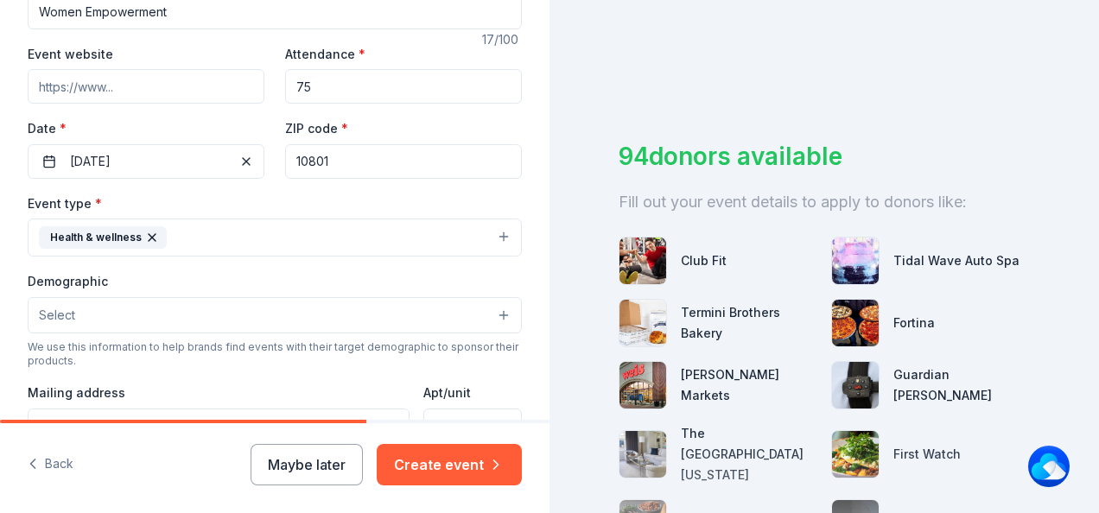
scroll to position [321, 0]
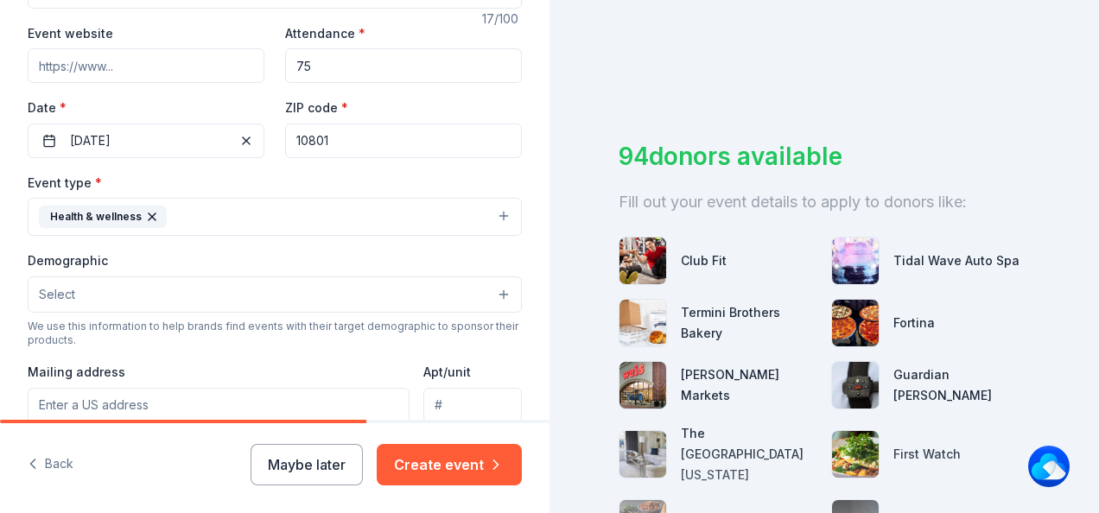
type input "Women Empowerment"
click at [146, 212] on icon "button" at bounding box center [152, 217] width 14 height 14
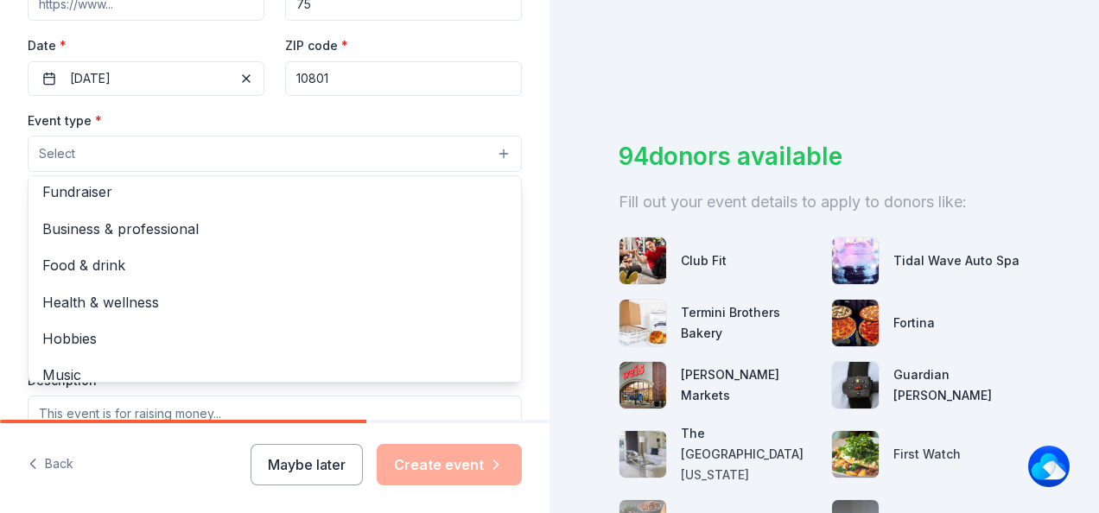
scroll to position [0, 0]
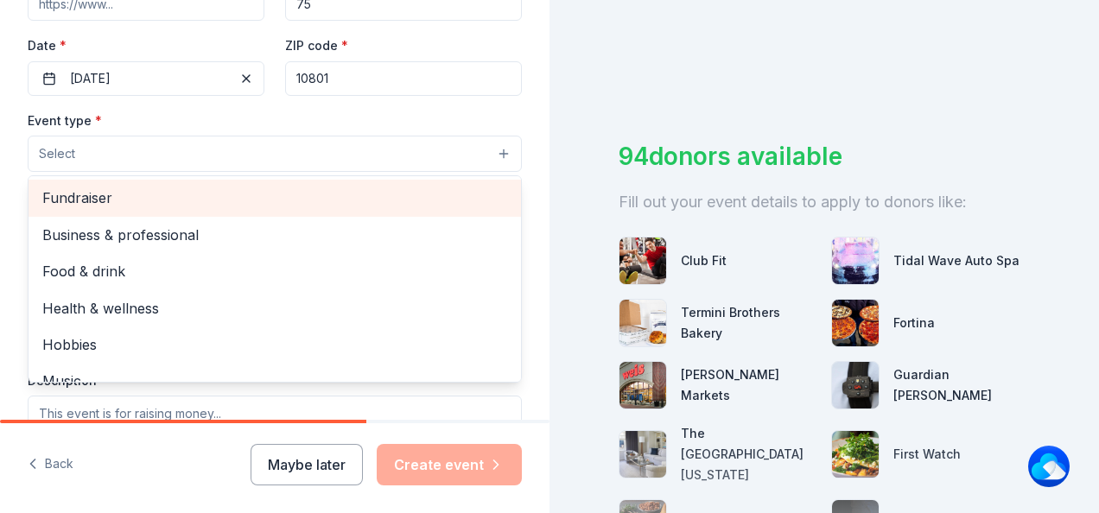
click at [279, 195] on span "Fundraiser" at bounding box center [274, 198] width 465 height 22
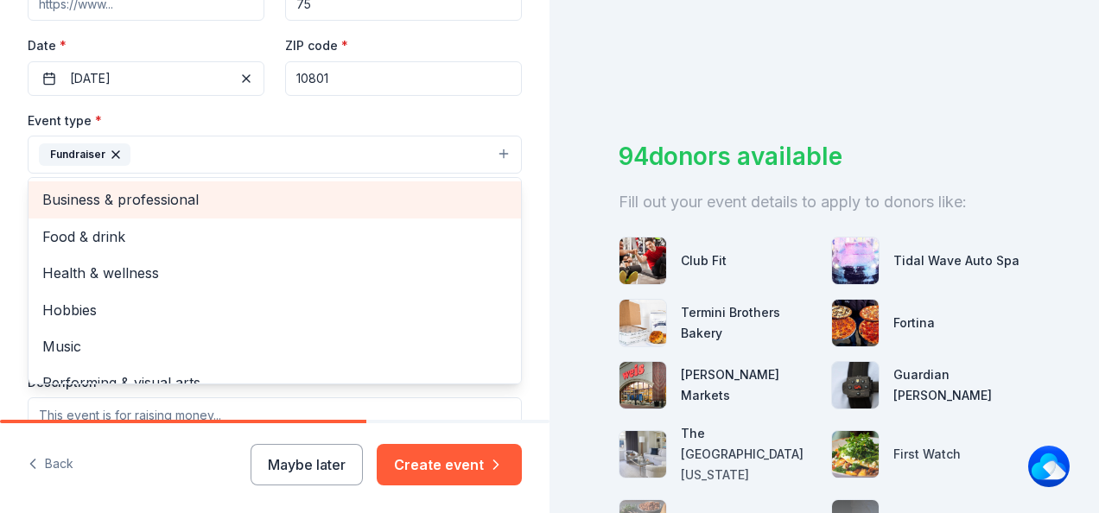
click at [258, 197] on span "Business & professional" at bounding box center [274, 199] width 465 height 22
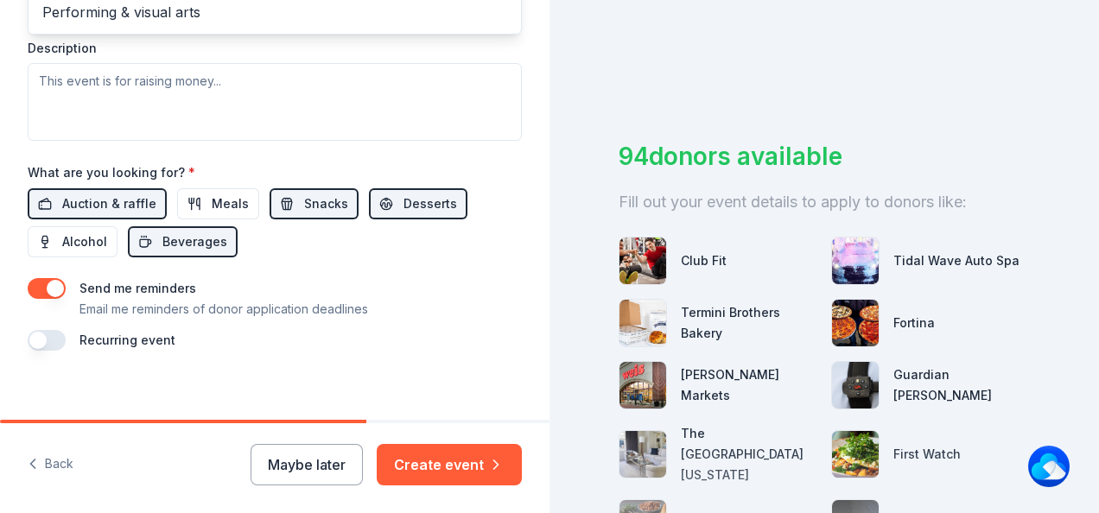
scroll to position [728, 0]
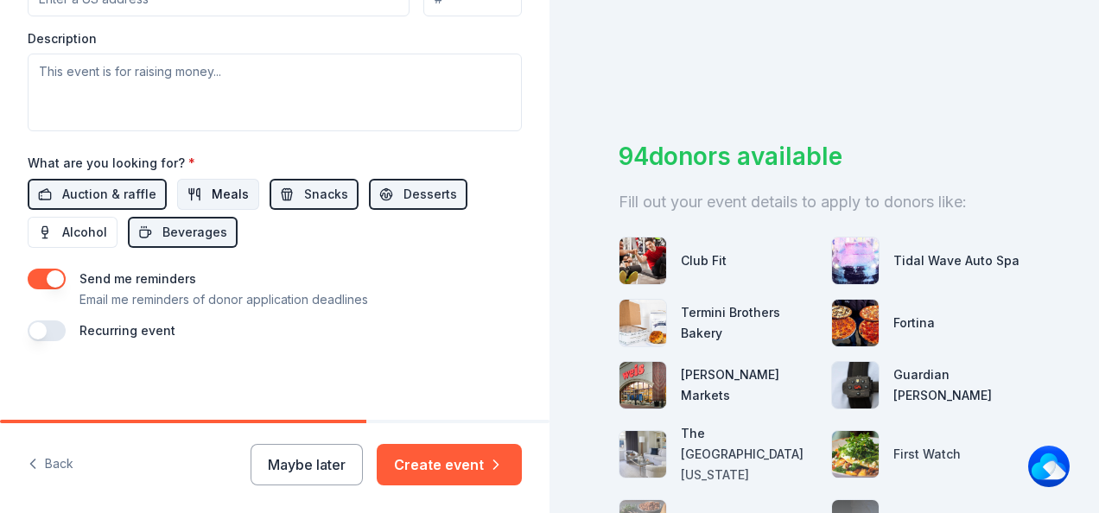
click at [213, 192] on span "Meals" at bounding box center [230, 194] width 37 height 21
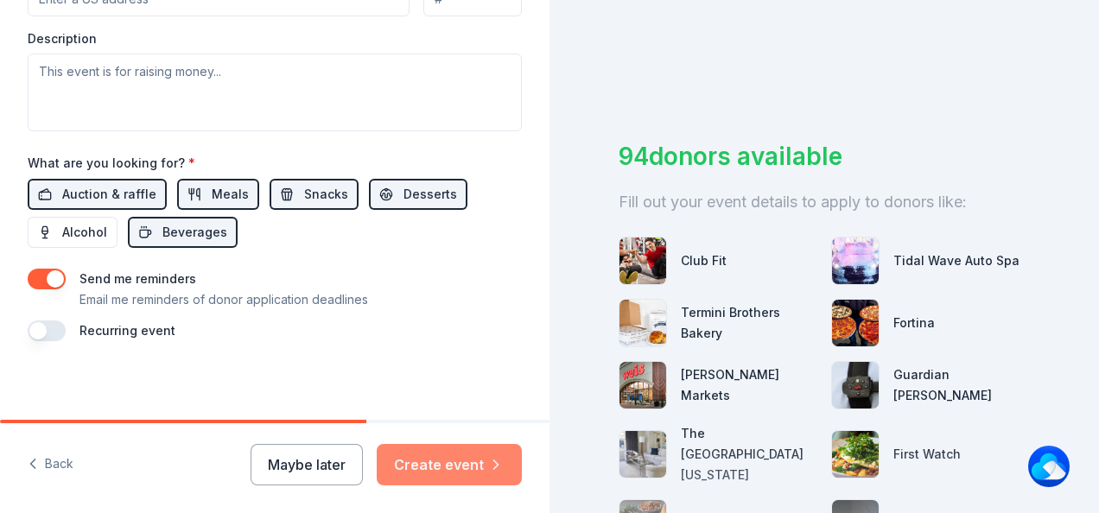
click at [463, 468] on button "Create event" at bounding box center [449, 464] width 145 height 41
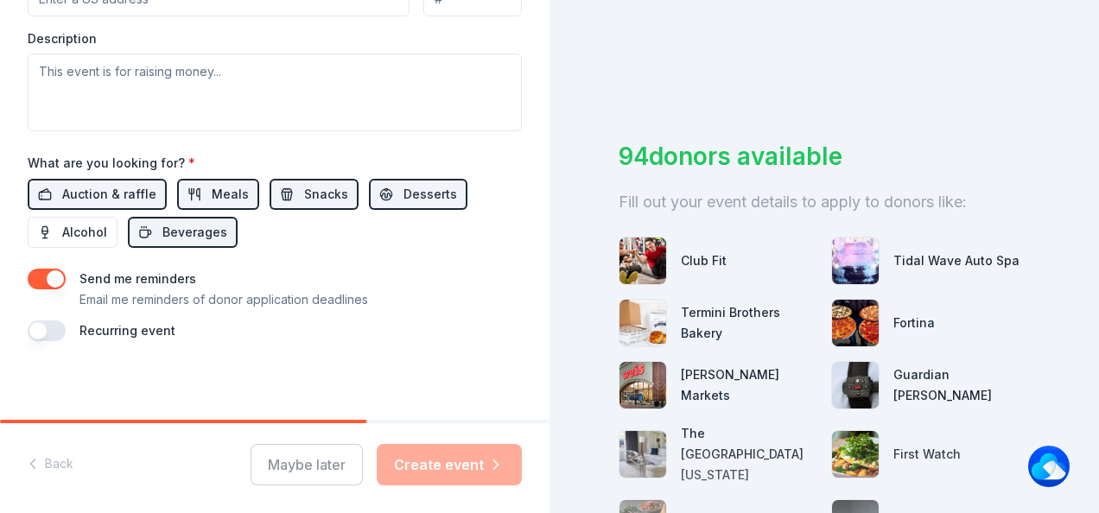
click at [514, 420] on div at bounding box center [275, 421] width 550 height 3
click at [472, 476] on div "Maybe later Create event" at bounding box center [386, 464] width 271 height 41
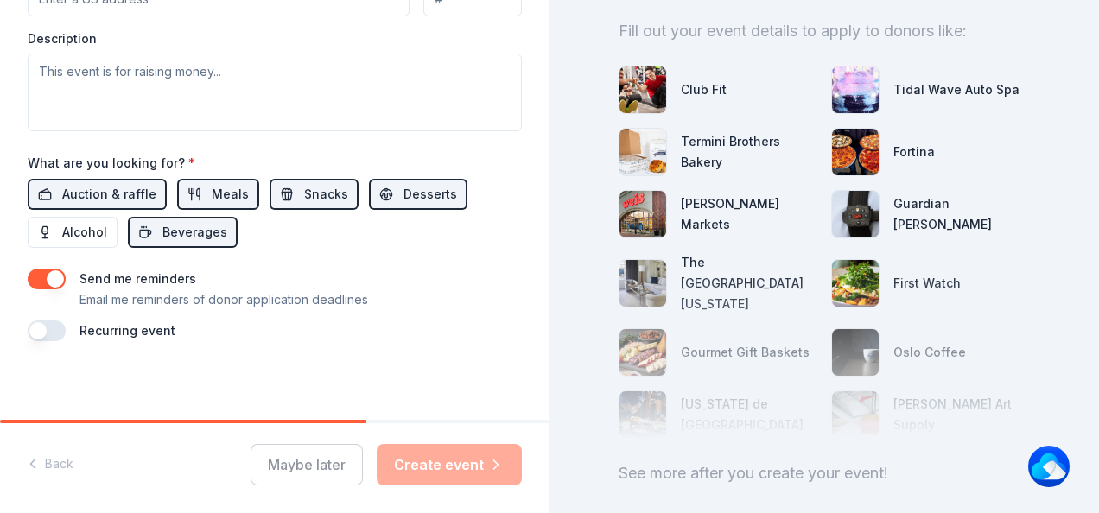
scroll to position [0, 0]
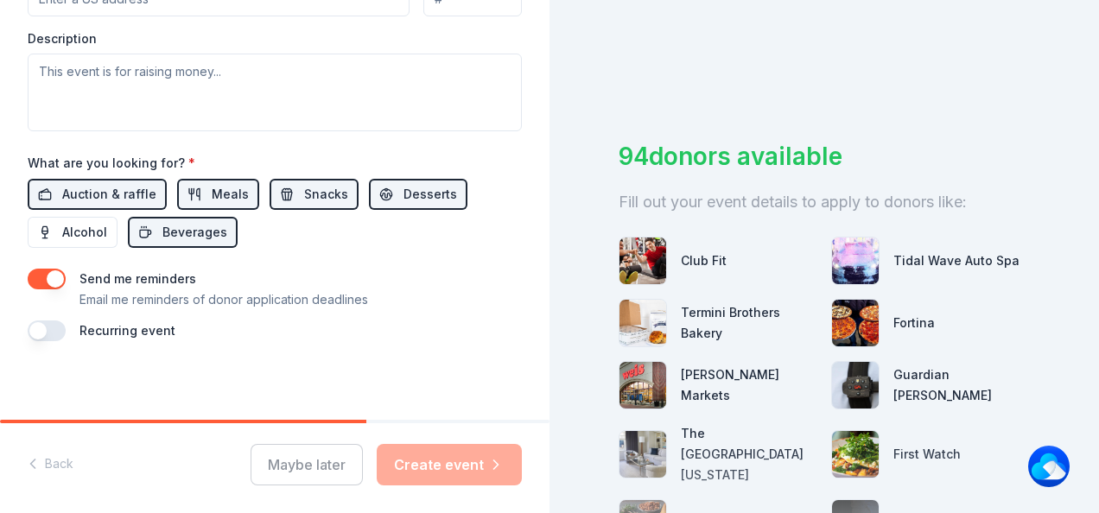
click at [1080, 252] on div "94 donors available Fill out your event details to apply to donors like: Club F…" at bounding box center [825, 256] width 550 height 513
click at [442, 462] on div "Maybe later Create event" at bounding box center [386, 464] width 271 height 41
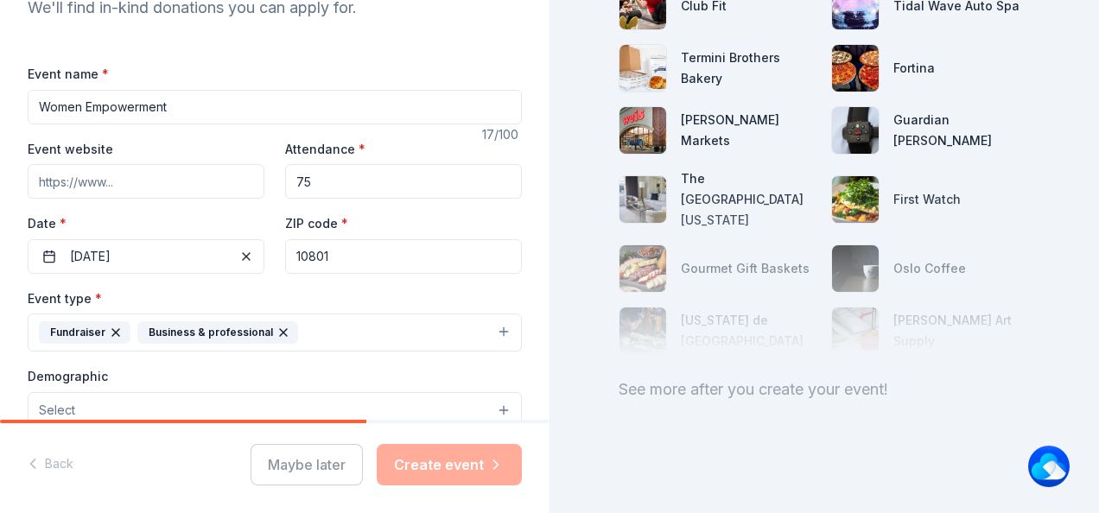
scroll to position [200, 0]
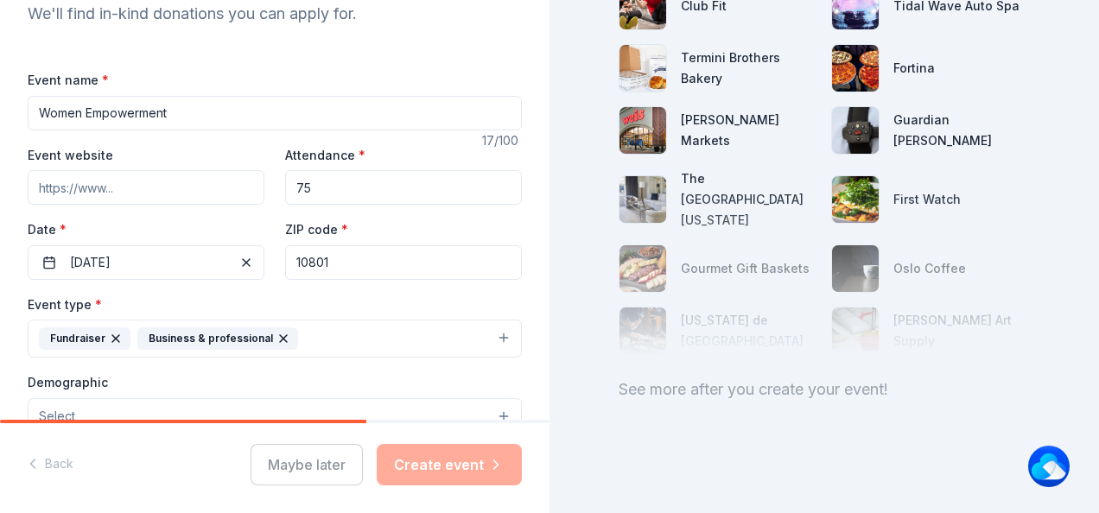
click at [313, 188] on input "75" at bounding box center [403, 187] width 237 height 35
type input "7"
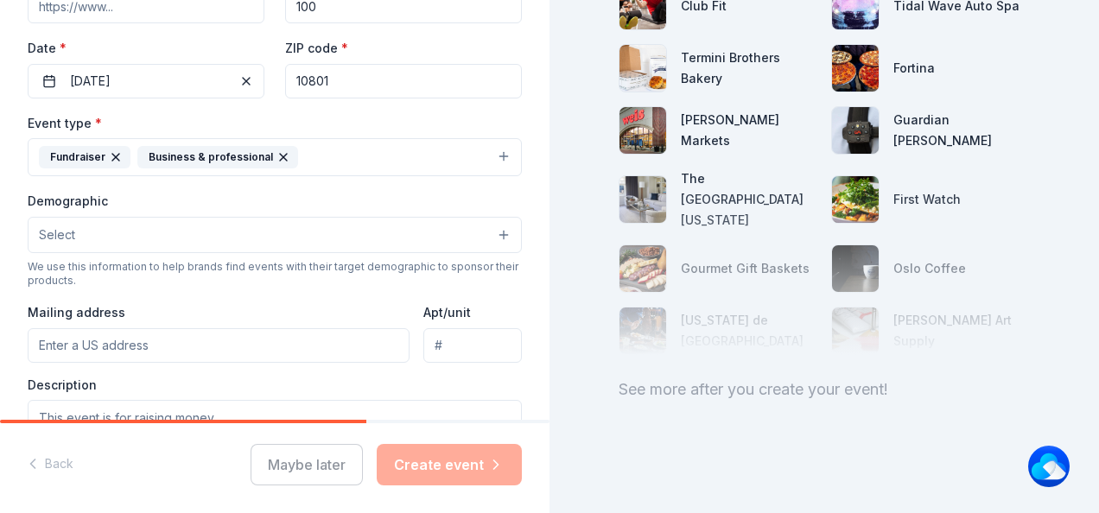
scroll to position [383, 0]
click at [558, 226] on div "94 donors available Fill out your event details to apply to donors like: Club F…" at bounding box center [825, 256] width 550 height 513
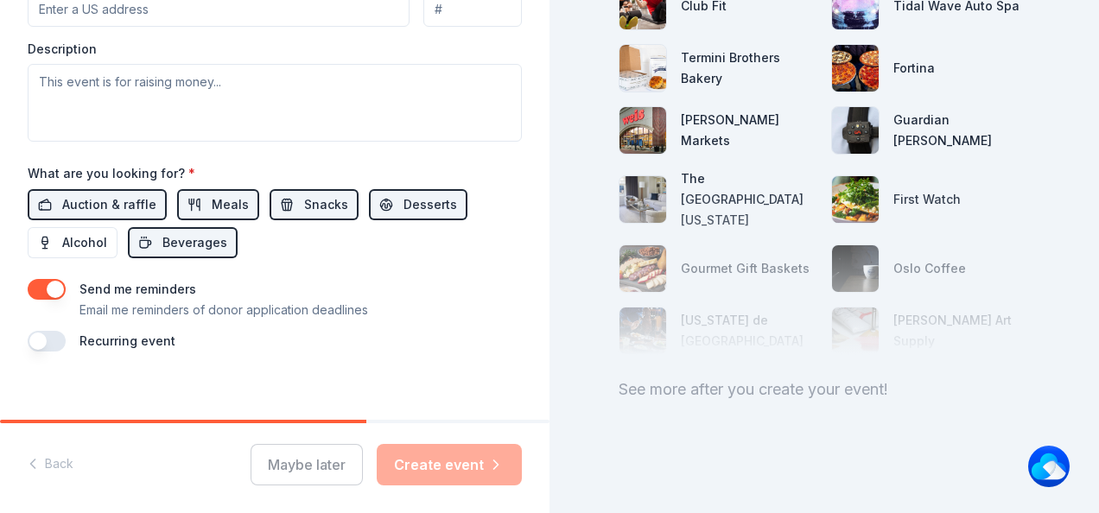
scroll to position [728, 0]
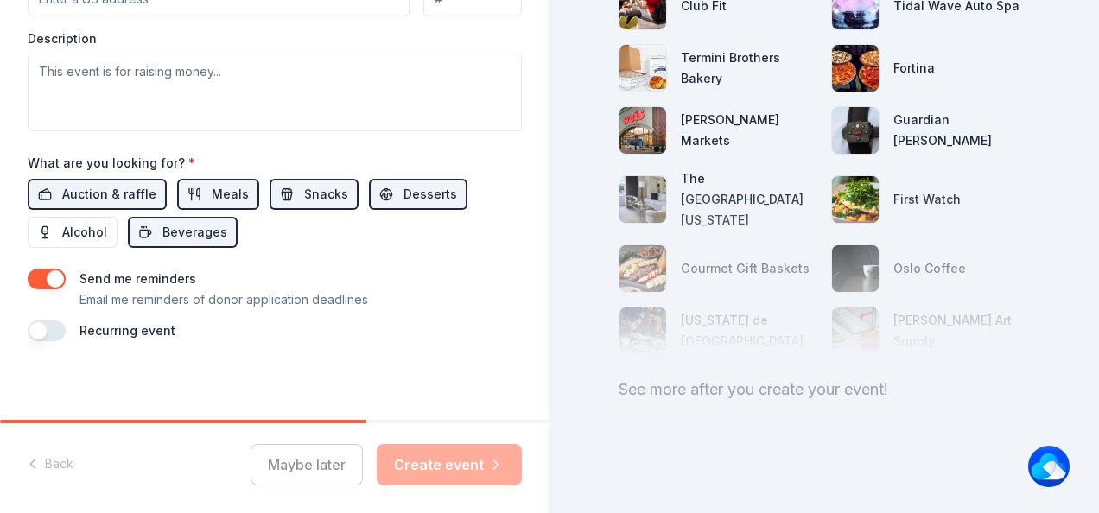
click at [551, 432] on div "94 donors available Fill out your event details to apply to donors like: Club F…" at bounding box center [825, 256] width 550 height 513
click at [449, 475] on div "Maybe later Create event" at bounding box center [386, 464] width 271 height 41
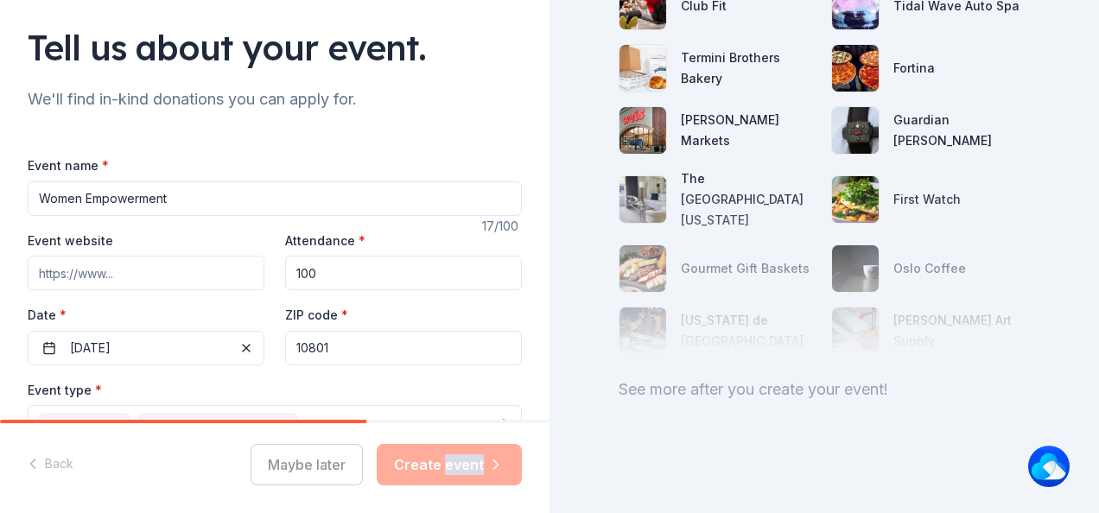
scroll to position [105, 0]
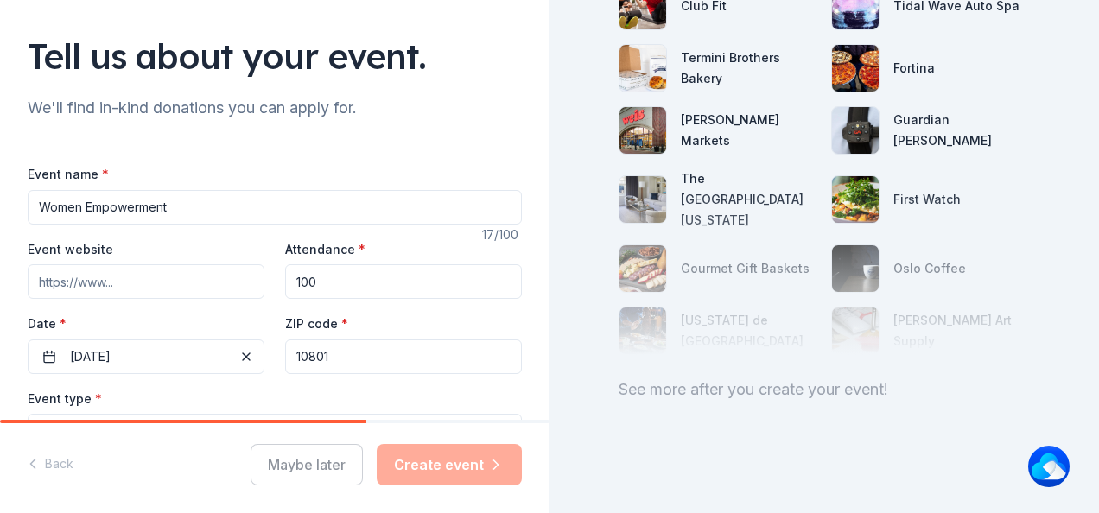
click at [410, 287] on input "100" at bounding box center [403, 281] width 237 height 35
type input "1"
type input "50"
click at [573, 224] on div "94 donors available Fill out your event details to apply to donors like: Club F…" at bounding box center [825, 256] width 550 height 513
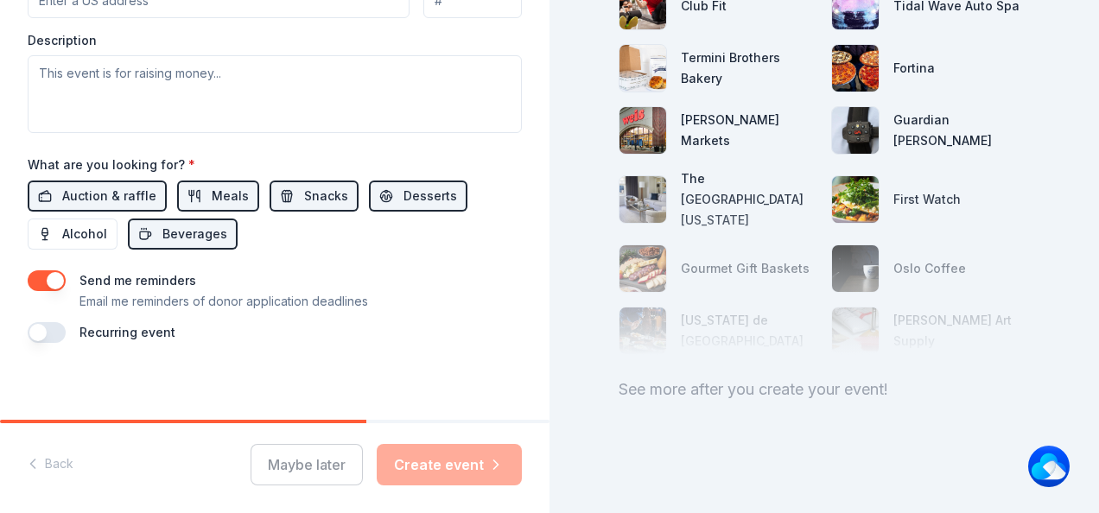
scroll to position [728, 0]
click at [464, 468] on div "Maybe later Create event" at bounding box center [386, 464] width 271 height 41
click at [446, 463] on div "Maybe later Create event" at bounding box center [386, 464] width 271 height 41
drag, startPoint x: 323, startPoint y: 424, endPoint x: 426, endPoint y: 434, distance: 103.3
click at [426, 434] on div "Back Maybe later Create event" at bounding box center [275, 468] width 550 height 90
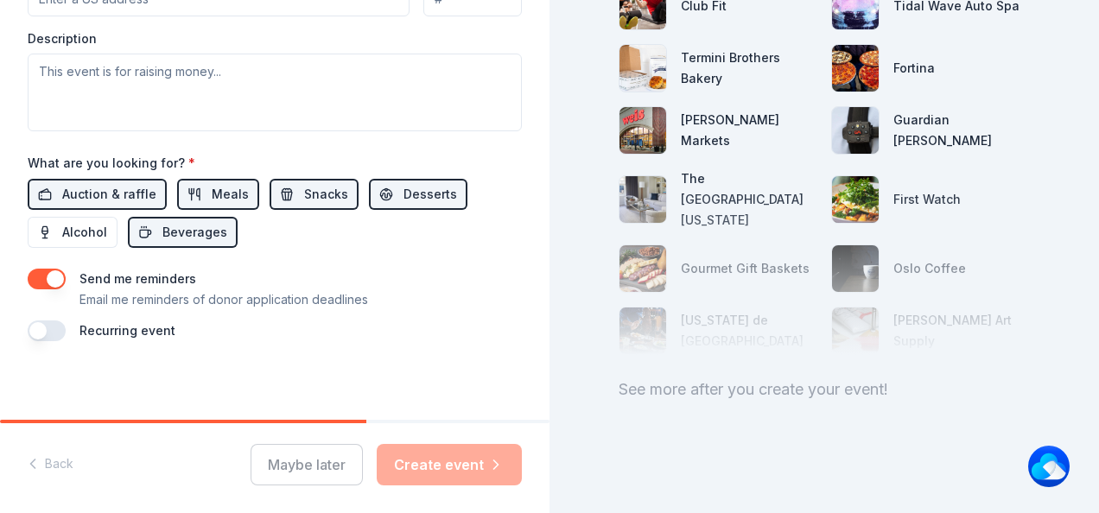
click at [422, 429] on div "Back Maybe later Create event" at bounding box center [275, 468] width 550 height 90
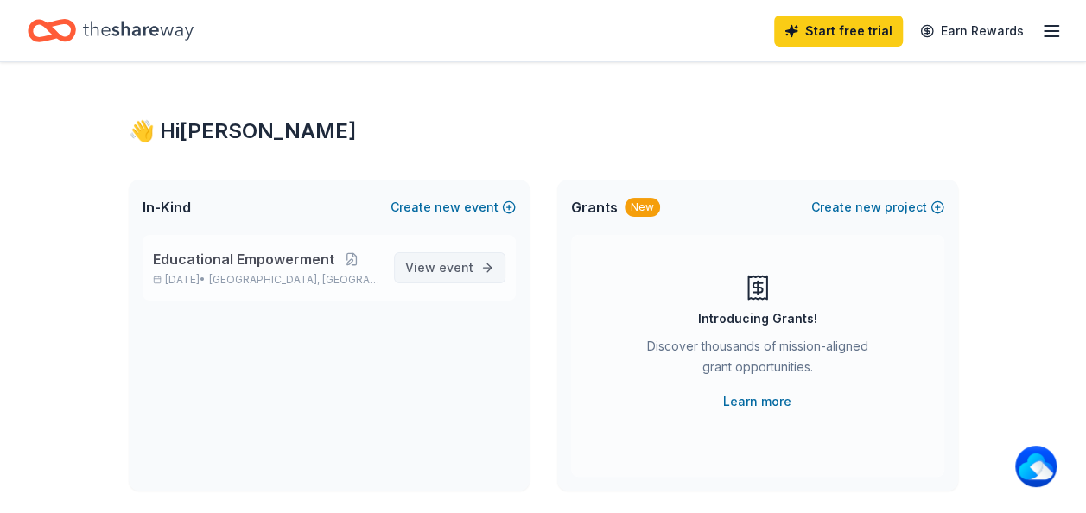
click at [460, 266] on span "event" at bounding box center [456, 267] width 35 height 15
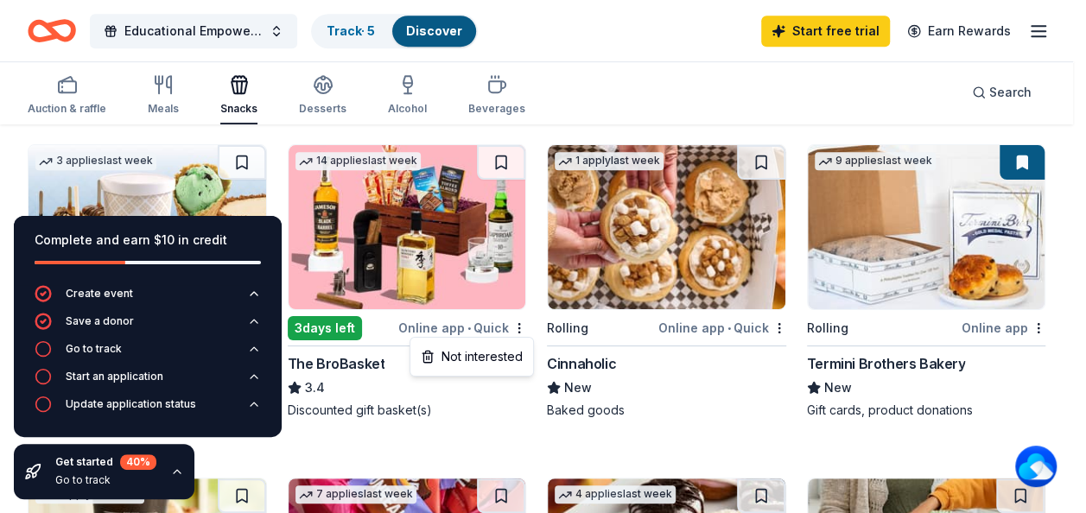
scroll to position [421, 0]
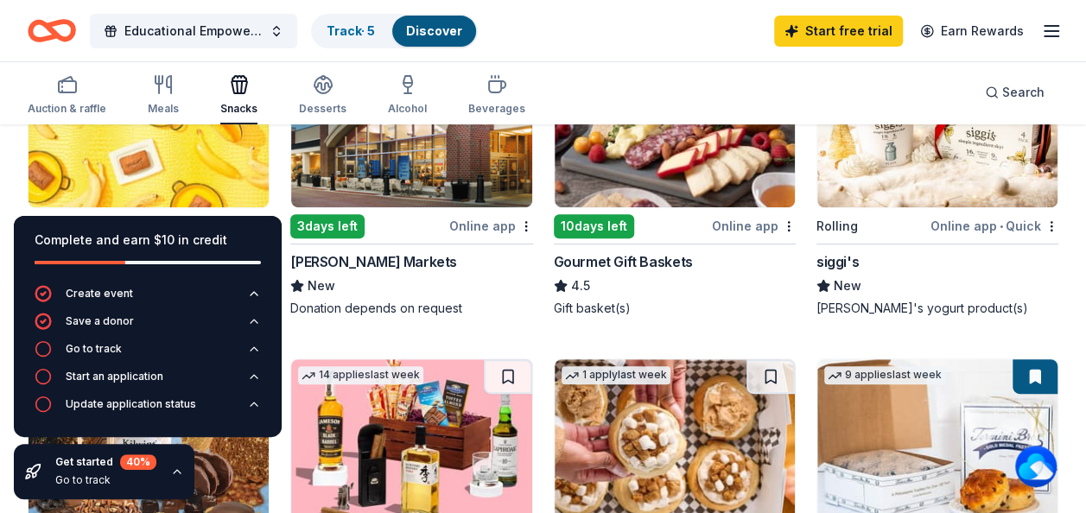
scroll to position [268, 0]
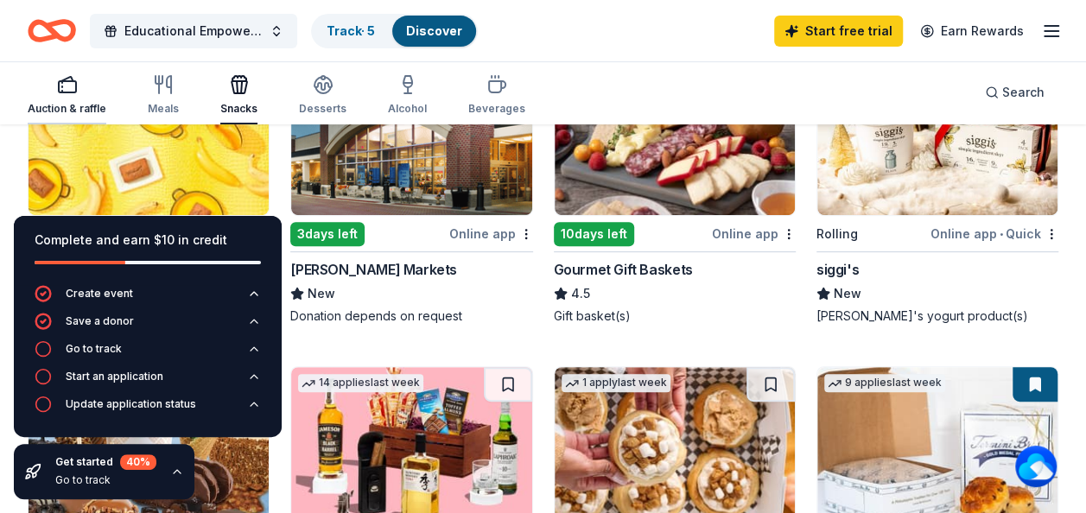
click at [67, 91] on icon "button" at bounding box center [67, 84] width 21 height 21
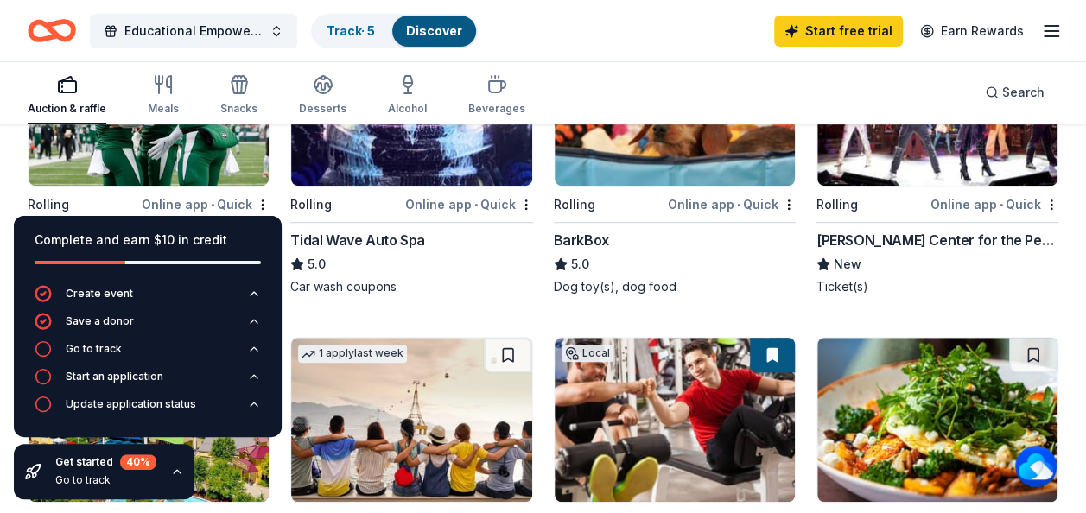
scroll to position [364, 0]
